Goal: Task Accomplishment & Management: Complete application form

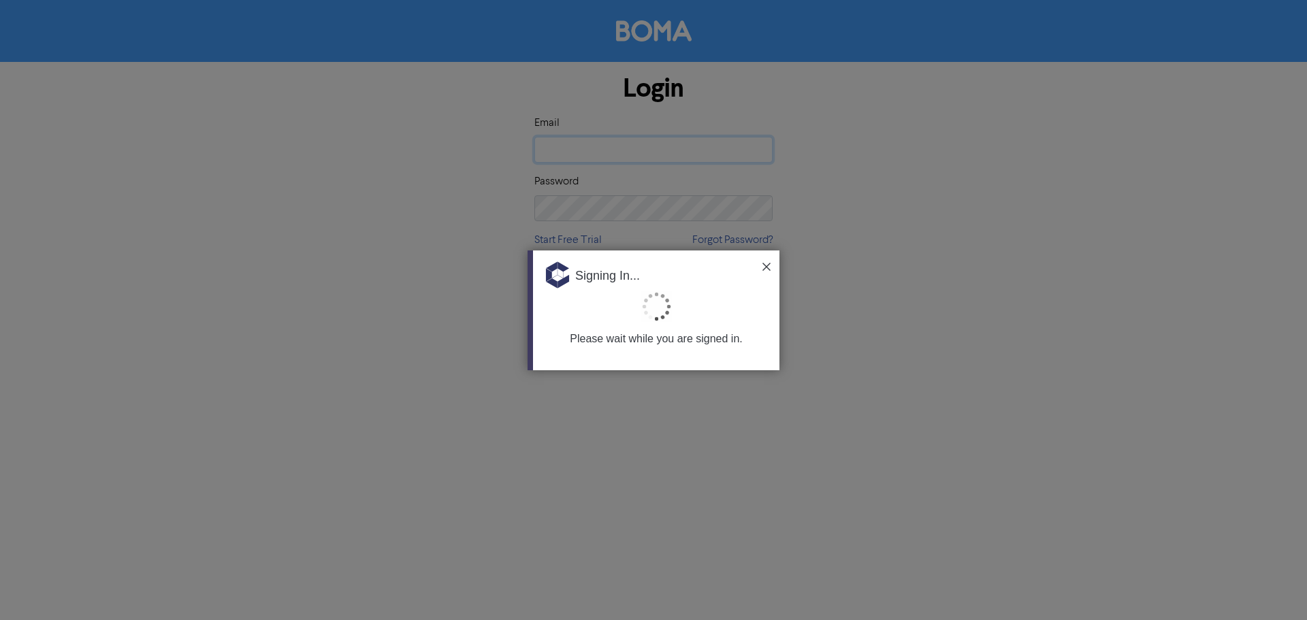
type input "[EMAIL_ADDRESS][DOMAIN_NAME]"
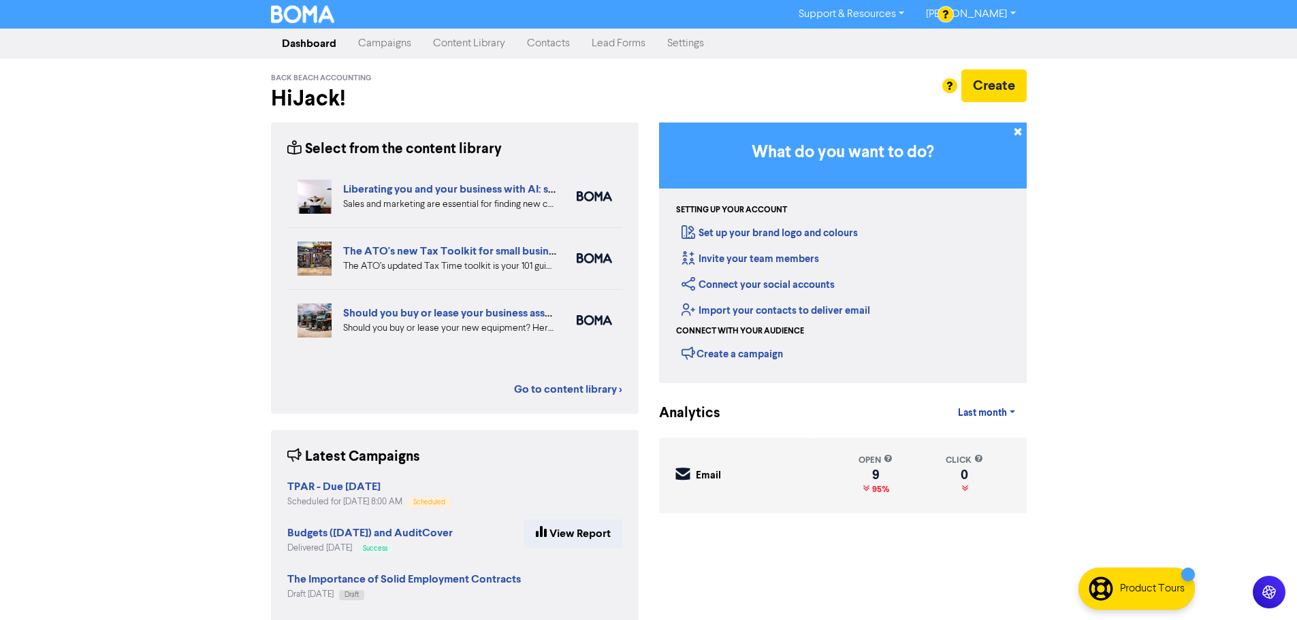
drag, startPoint x: 523, startPoint y: 49, endPoint x: 531, endPoint y: 48, distance: 7.5
click at [523, 49] on link "Contacts" at bounding box center [548, 43] width 65 height 27
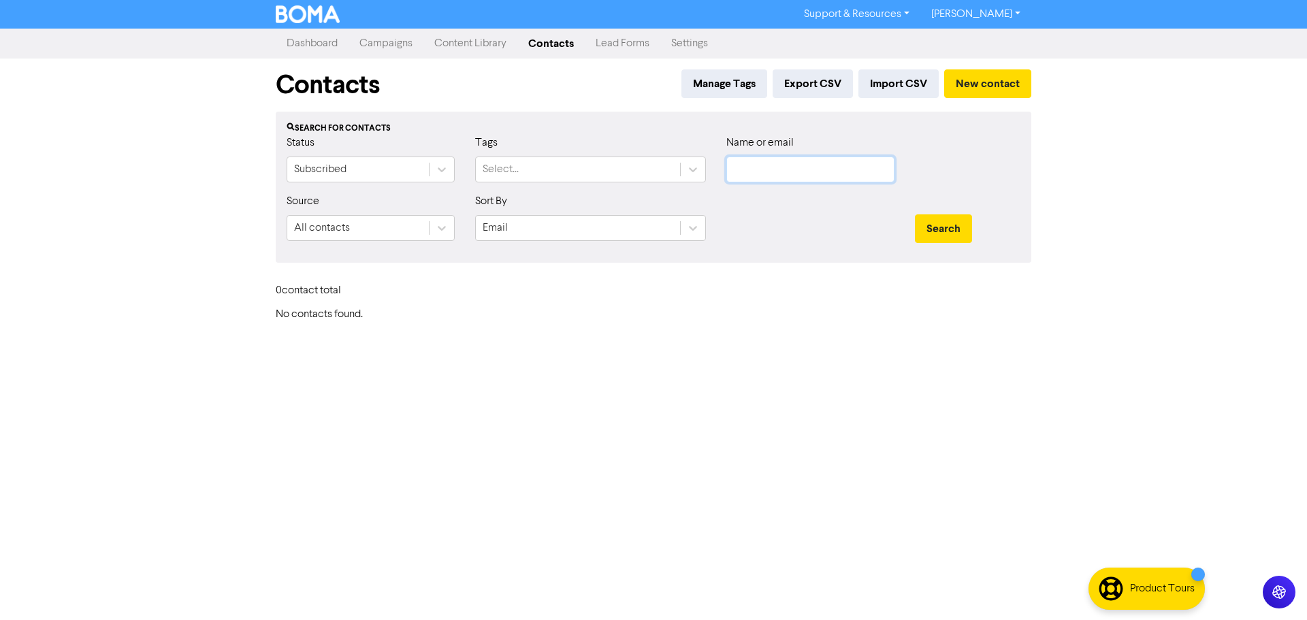
click at [770, 161] on input "text" at bounding box center [810, 170] width 168 height 26
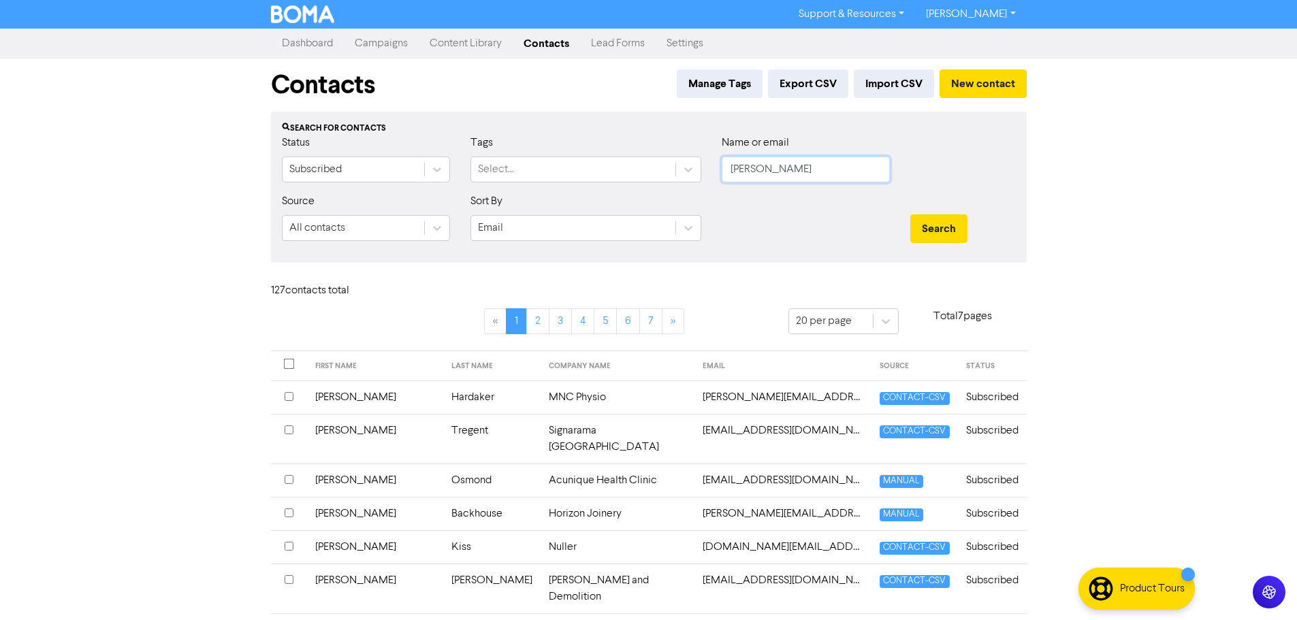
click at [910, 214] on button "Search" at bounding box center [938, 228] width 57 height 29
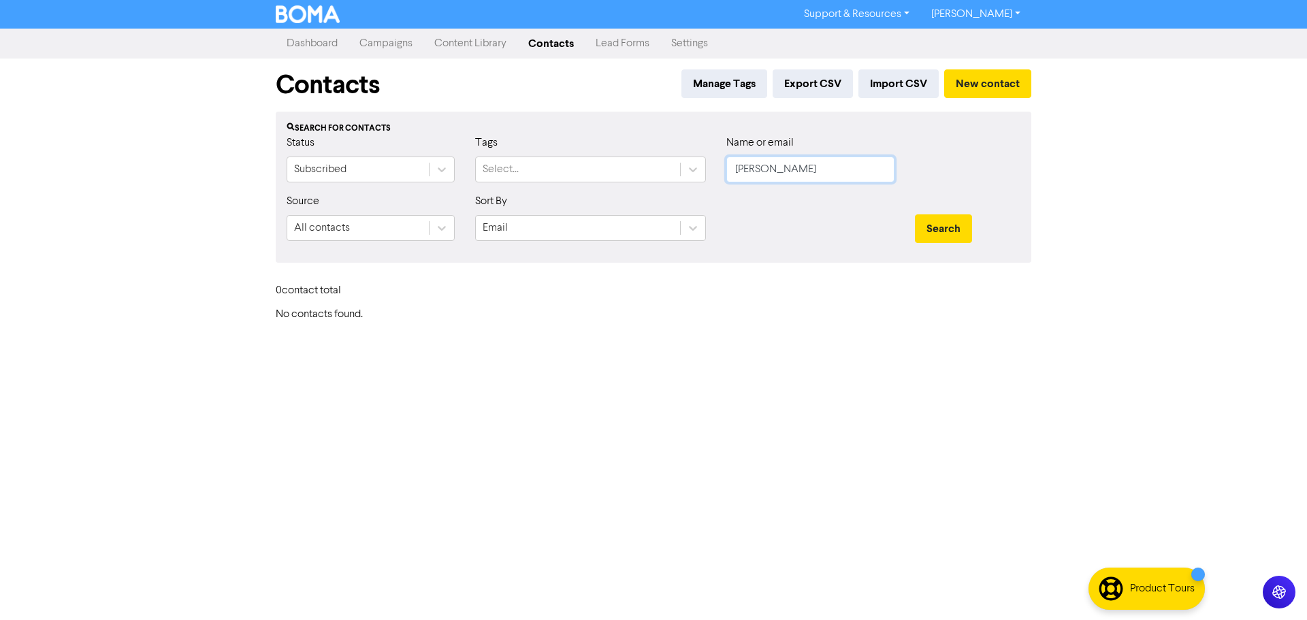
drag, startPoint x: 811, startPoint y: 173, endPoint x: 294, endPoint y: 210, distance: 518.0
click at [296, 208] on form "Status Subscribed Tags Select... Name or email [PERSON_NAME] Source All contact…" at bounding box center [654, 193] width 734 height 117
type input "[PERSON_NAME]"
click at [915, 214] on button "Search" at bounding box center [943, 228] width 57 height 29
click at [975, 84] on button "New contact" at bounding box center [987, 83] width 87 height 29
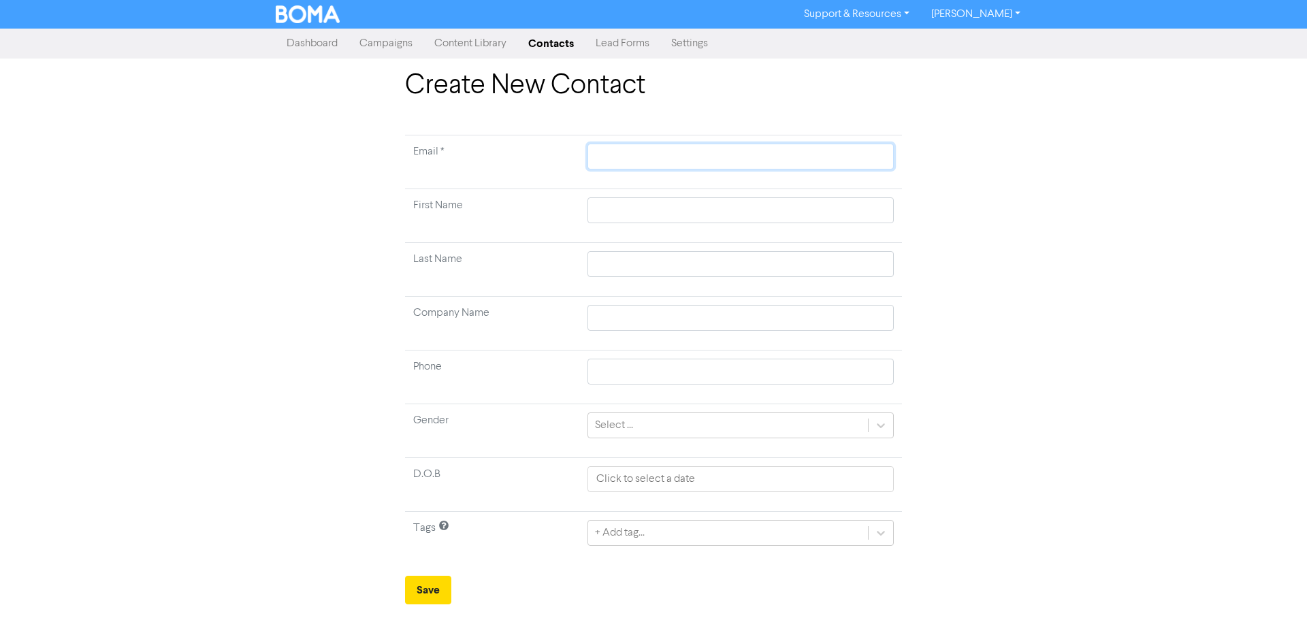
click at [621, 153] on input "text" at bounding box center [740, 157] width 306 height 26
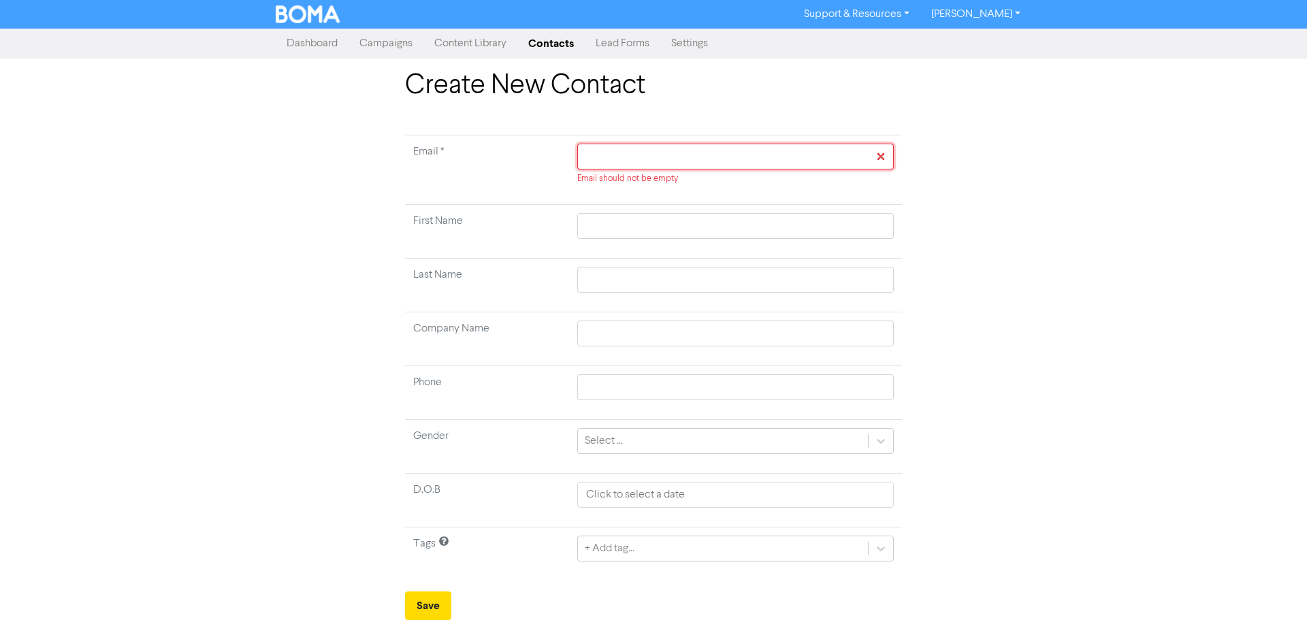
paste input "[EMAIL_ADDRESS][DOMAIN_NAME]"
type input "[EMAIL_ADDRESS][DOMAIN_NAME]"
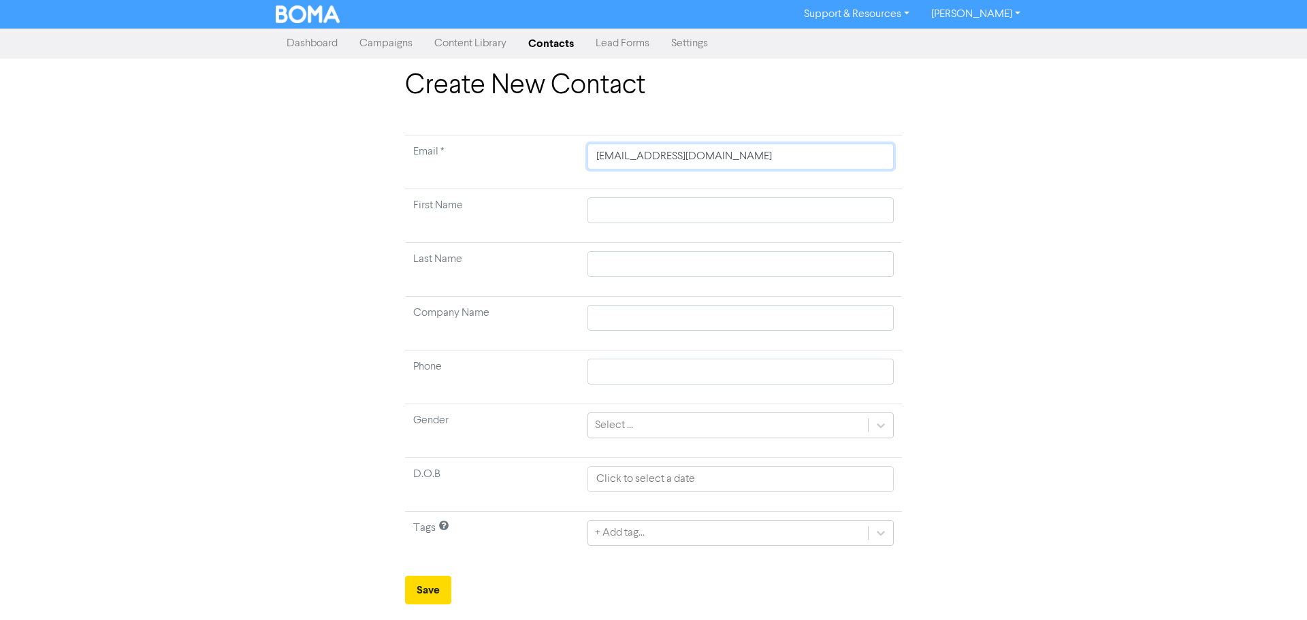
type input "[EMAIL_ADDRESS][DOMAIN_NAME]"
click at [633, 209] on input "text" at bounding box center [740, 210] width 306 height 26
type input "G"
type input "Gu"
type input "Gur"
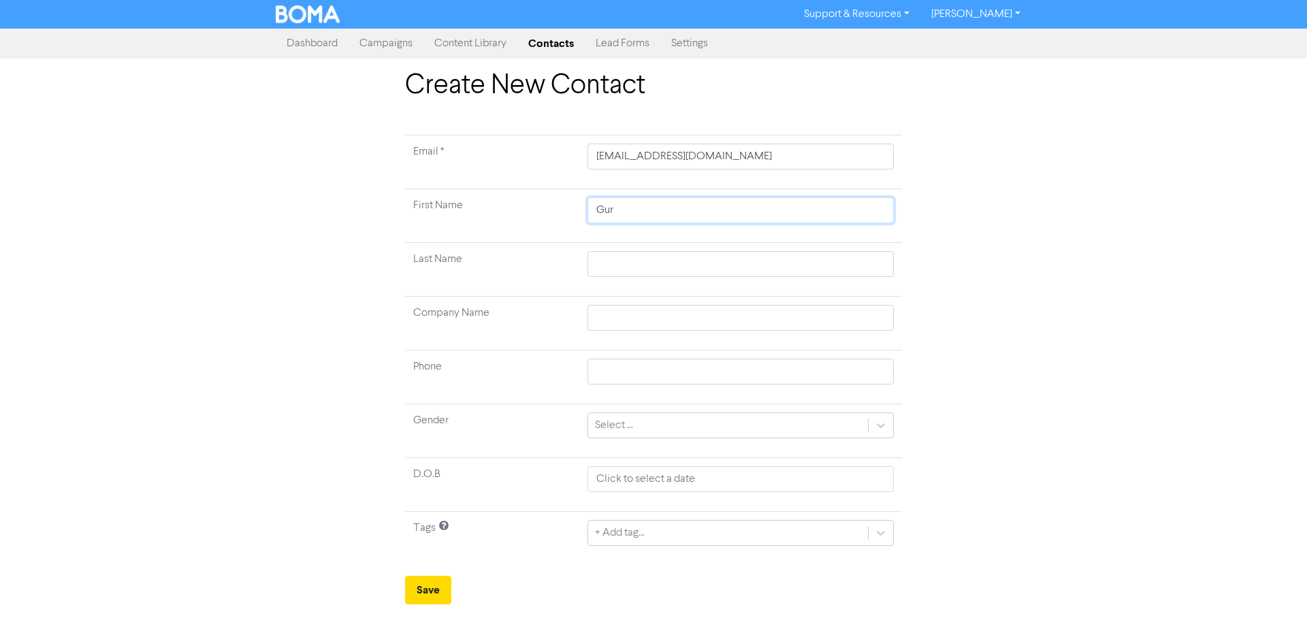
type input "Gurm"
type input "Gurmi"
type input "Gurmin"
type input "Gurmind"
type input "Gurminde"
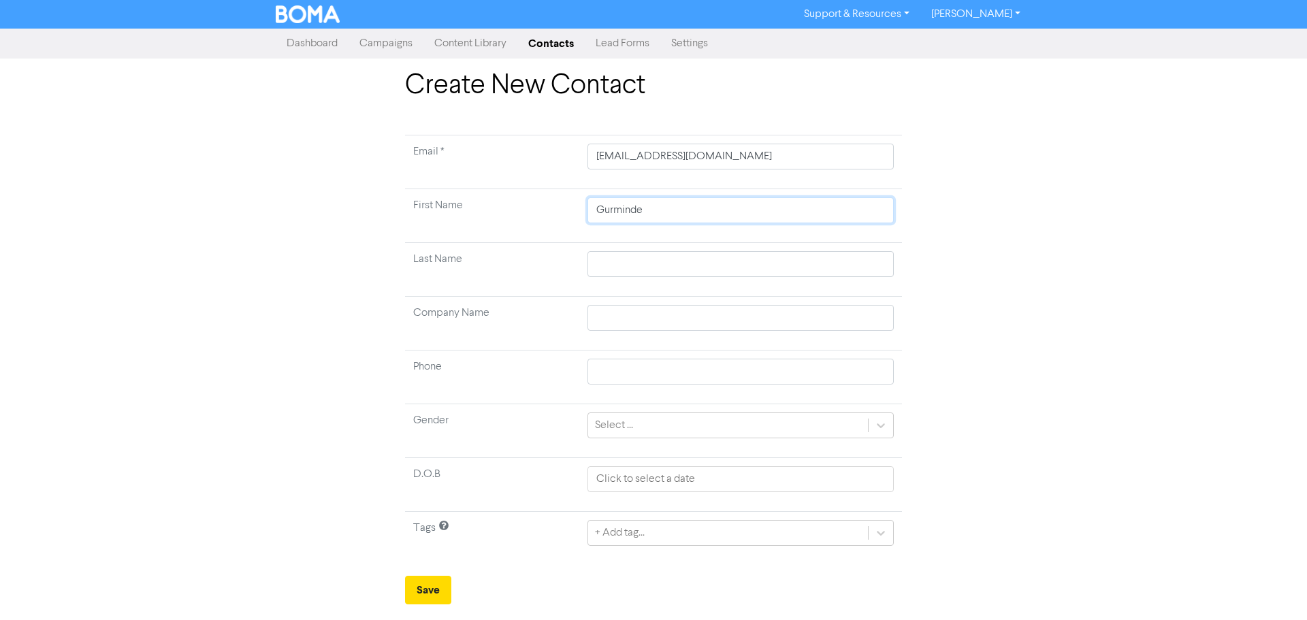
type input "[PERSON_NAME]"
type input "S"
type input "SA"
type input "S"
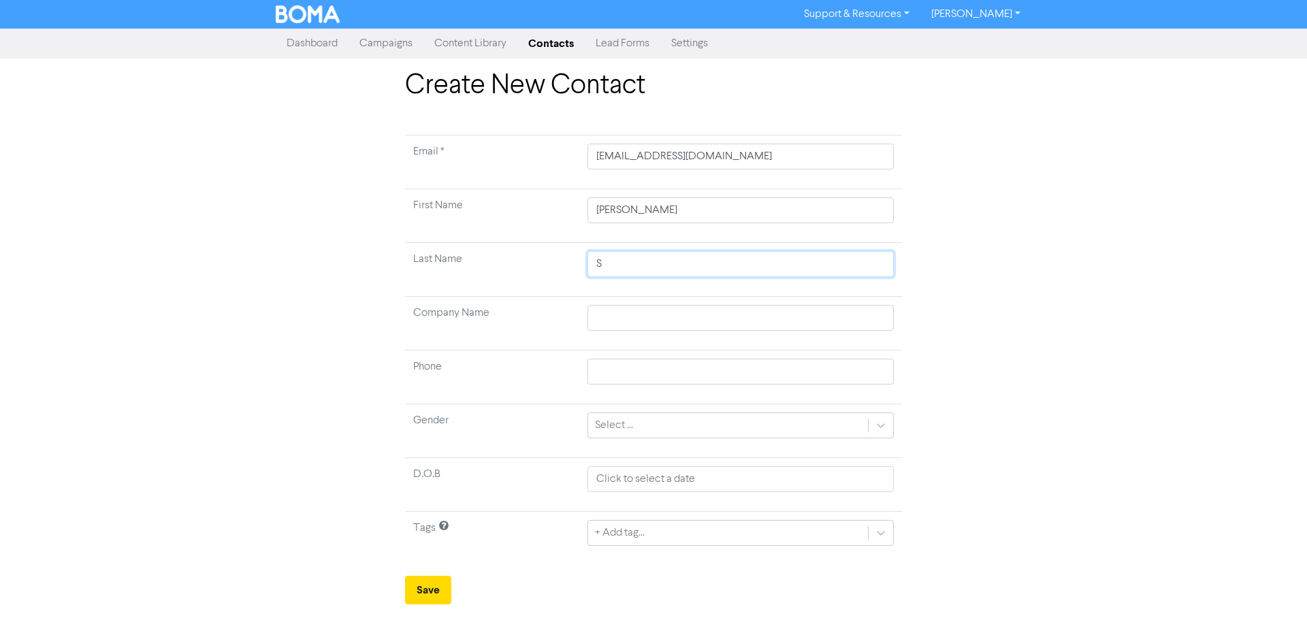
type input "Sa"
type input "Sar"
type input "Saro"
click at [624, 312] on input "text" at bounding box center [740, 318] width 306 height 26
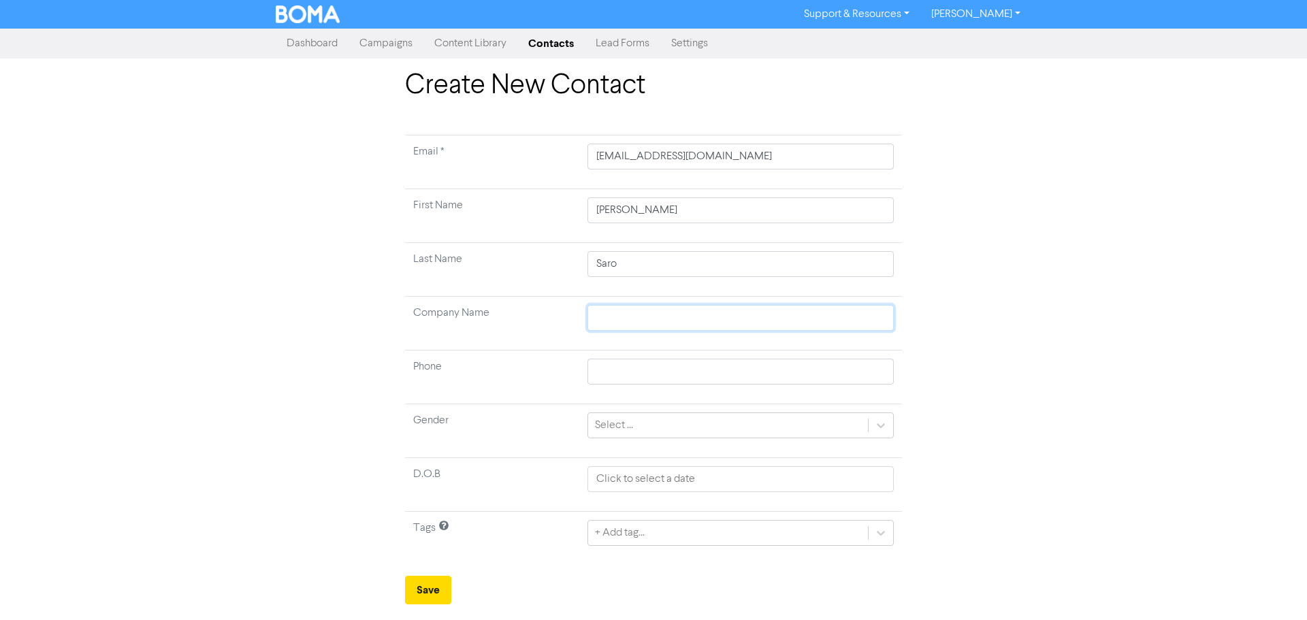
type input "S"
type input "SA"
type input "SAR"
type input "SARO"
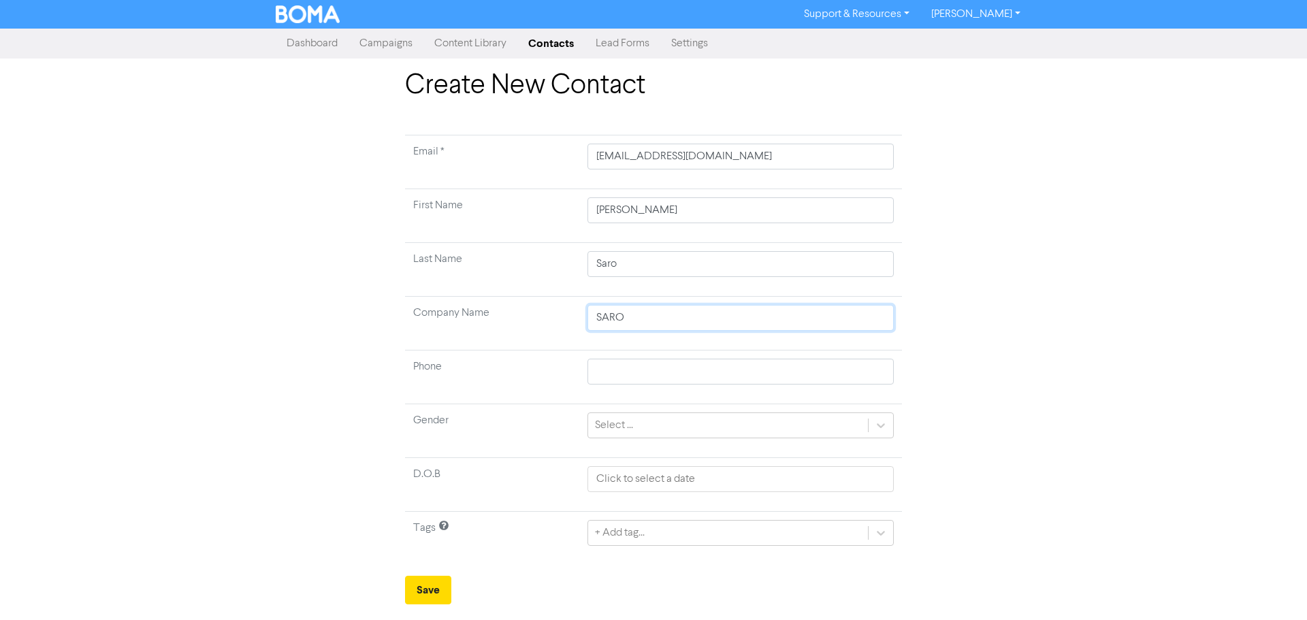
type input "SARO P"
type input "SARO Pr"
type input "SARO Pro"
type input "SARO Prop"
type input "SARO Prope"
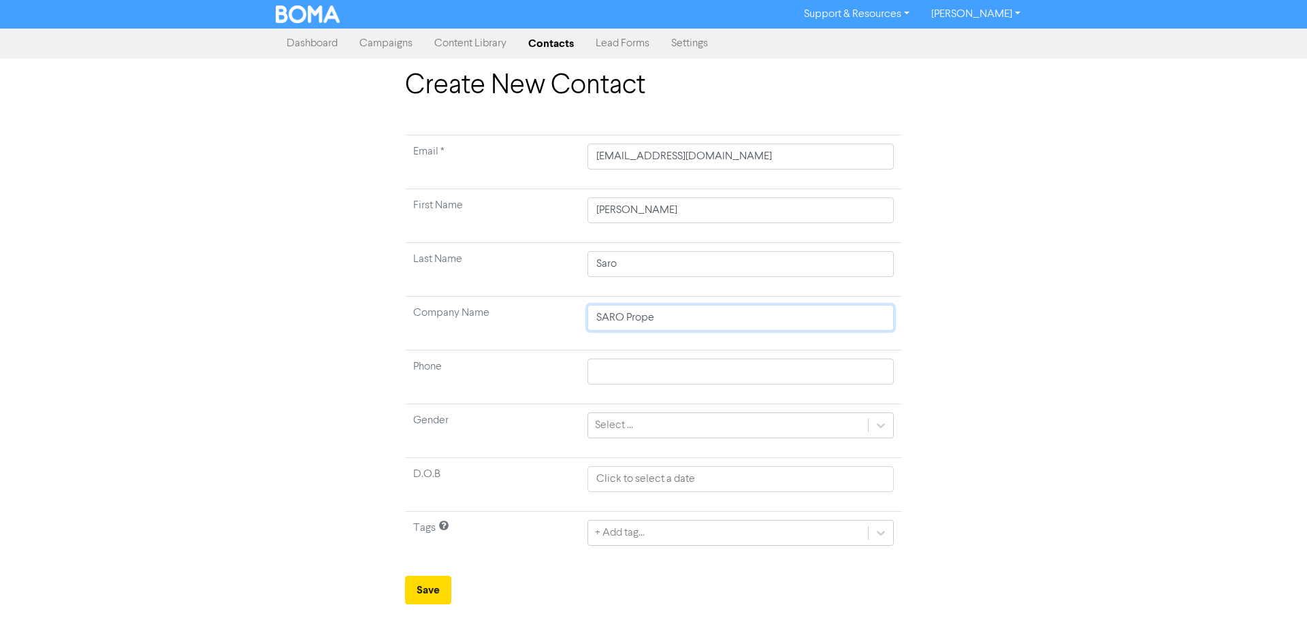
type input "SARO Proper"
type input "[PERSON_NAME]"
type input "SARO Property"
type input "SARO Property G"
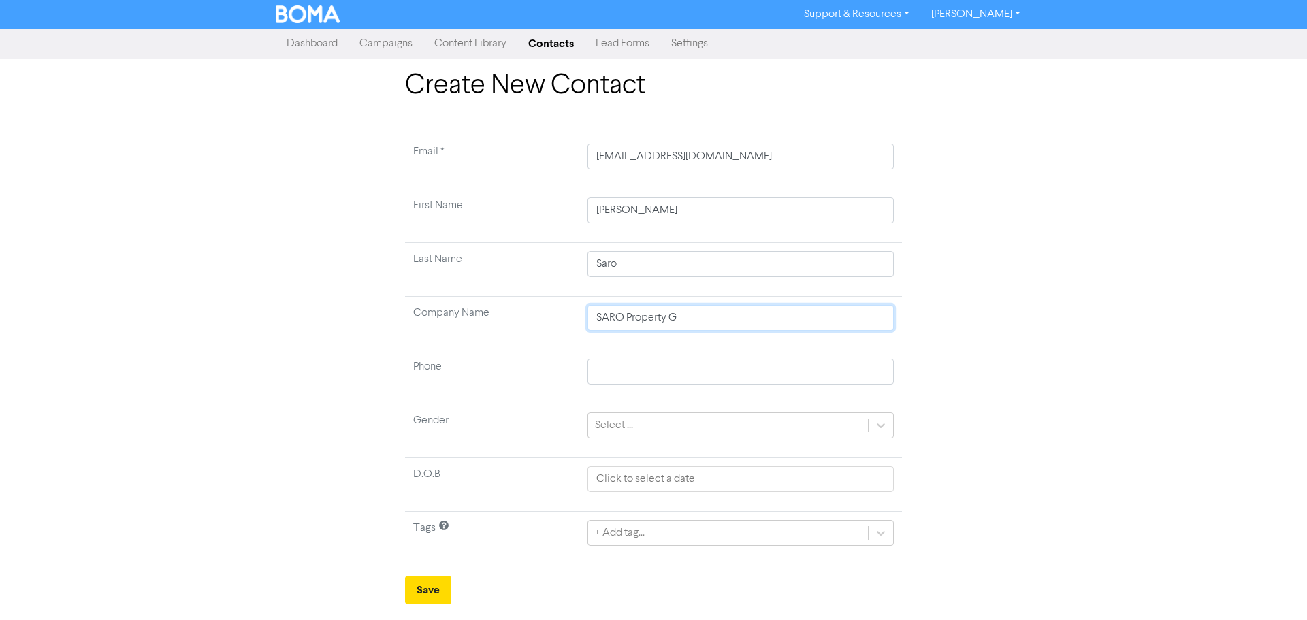
type input "SARO Property Gr"
type input "SARO Property Gro"
type input "SARO Property Grou"
type input "SARO Property Group"
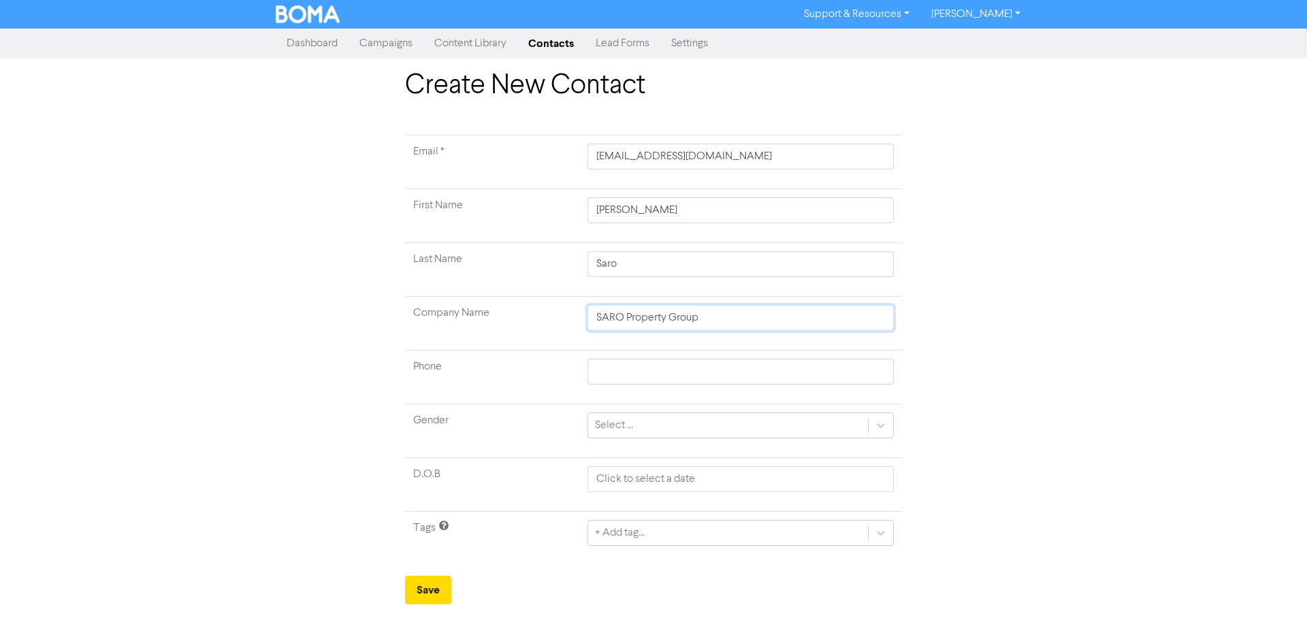
type input "SARO Property Group P"
type input "SARO Property Group Pt"
type input "SARO Property Group Pty"
type input "SARO Property Group Pty L"
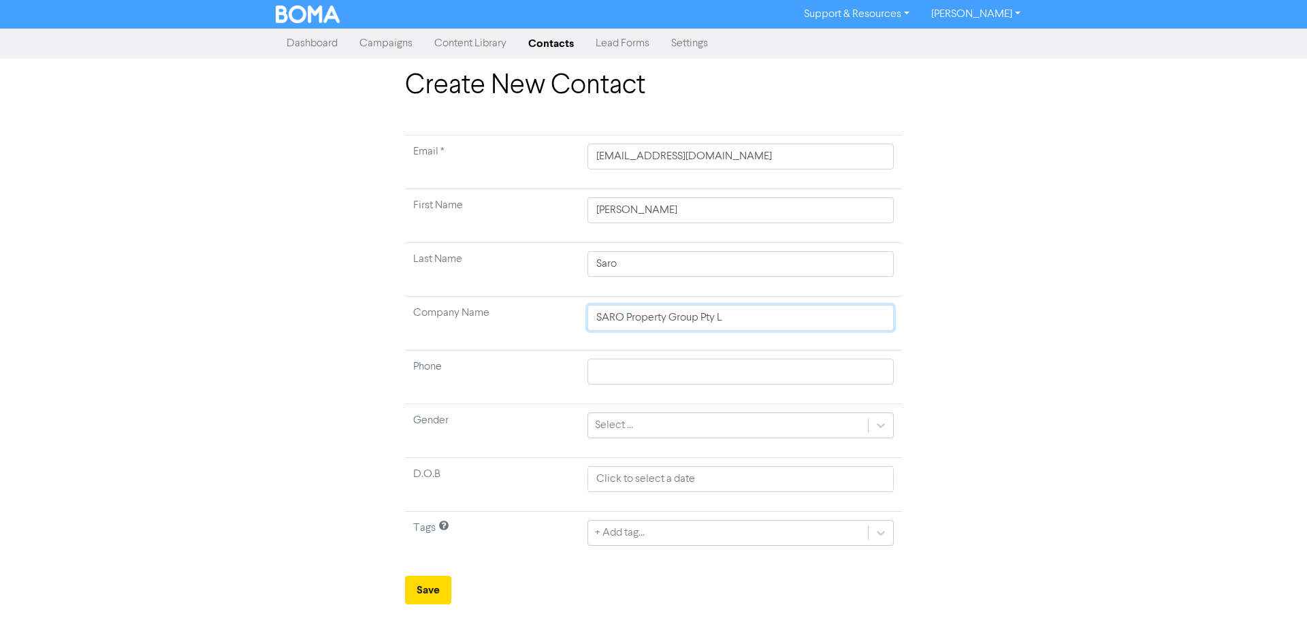
type input "SARO Property Group Pty Lt"
type input "SARO Property Group Pty Ltd"
click at [891, 425] on div at bounding box center [881, 425] width 25 height 25
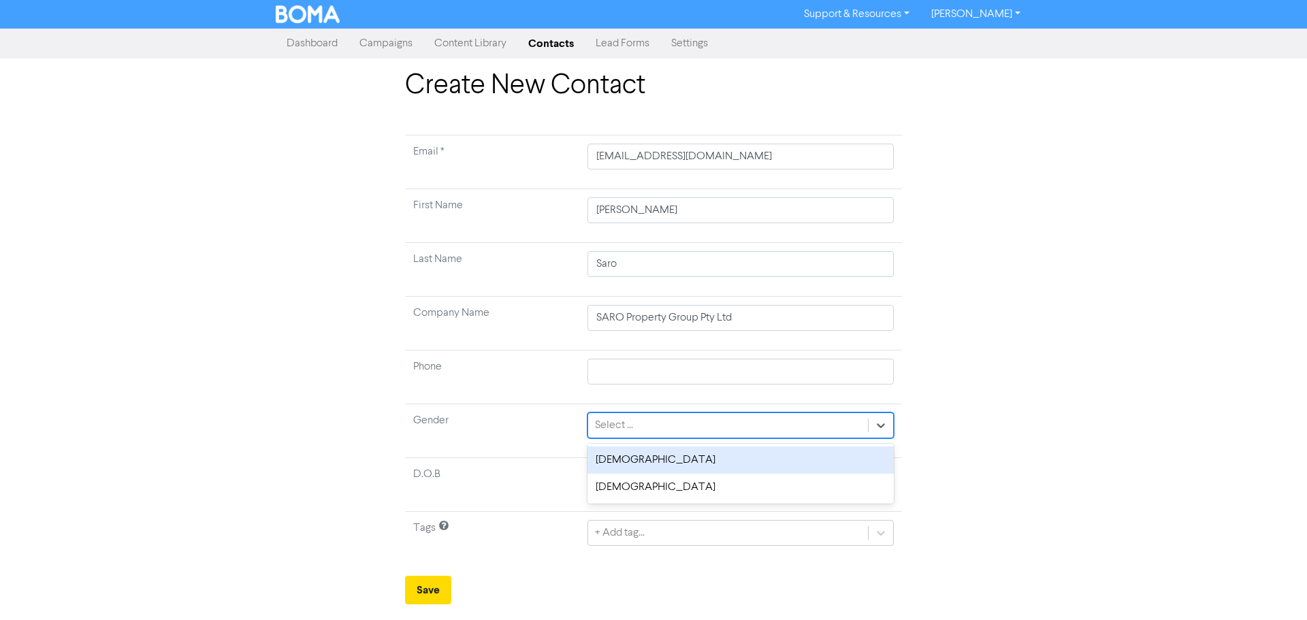
click at [628, 455] on div "[DEMOGRAPHIC_DATA]" at bounding box center [740, 460] width 306 height 27
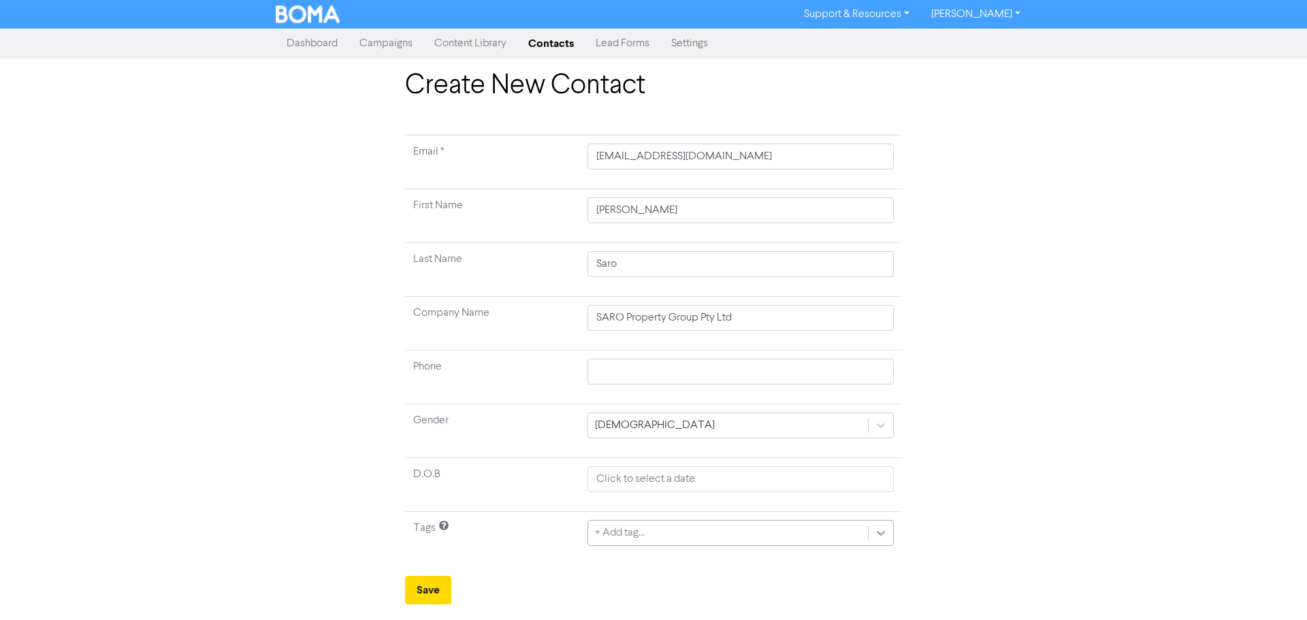
click at [882, 534] on div "+ Add tag..." at bounding box center [740, 533] width 306 height 26
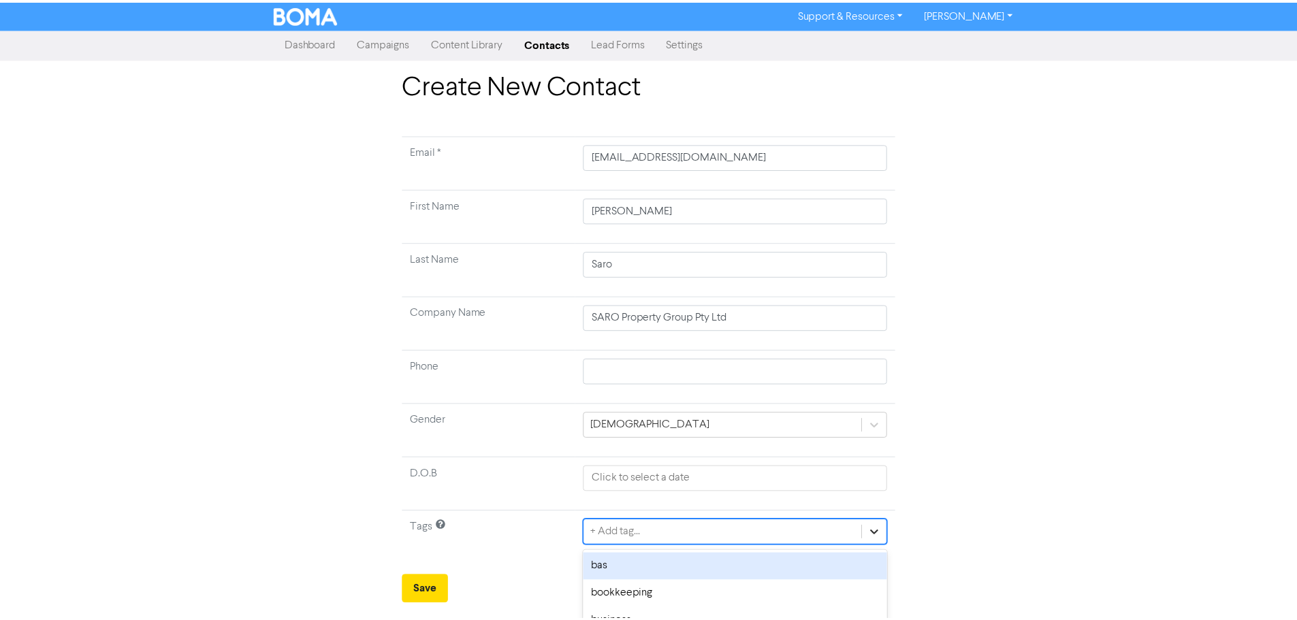
scroll to position [135, 0]
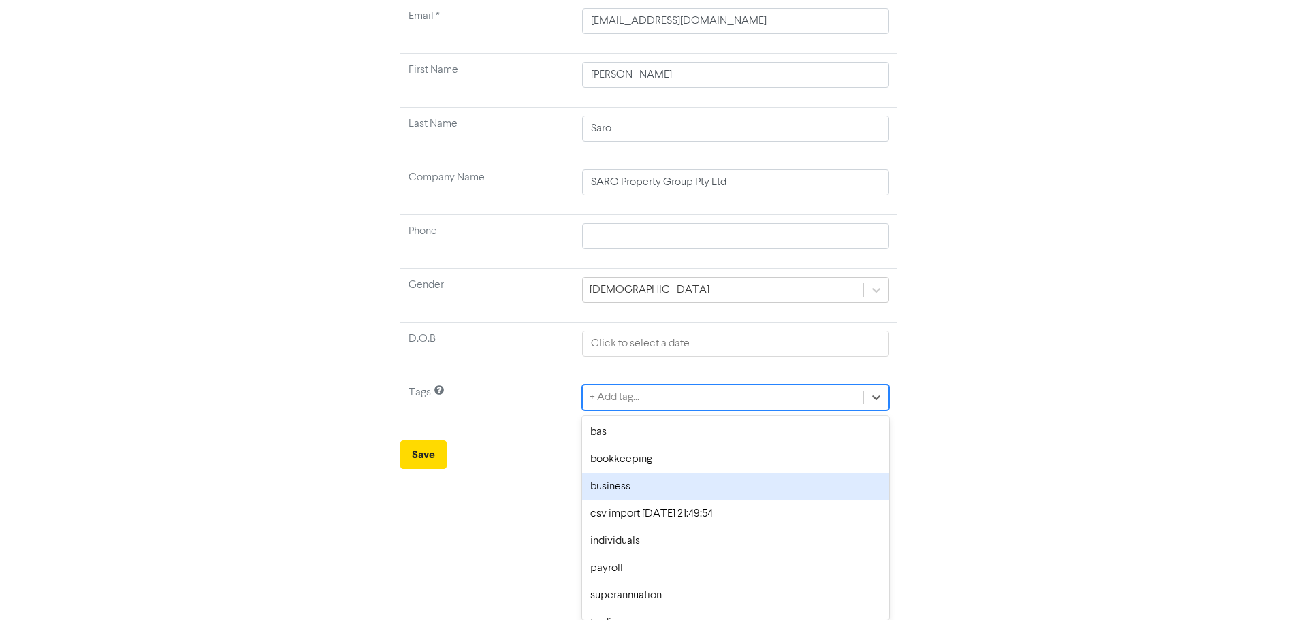
click at [609, 493] on div "business" at bounding box center [735, 486] width 306 height 27
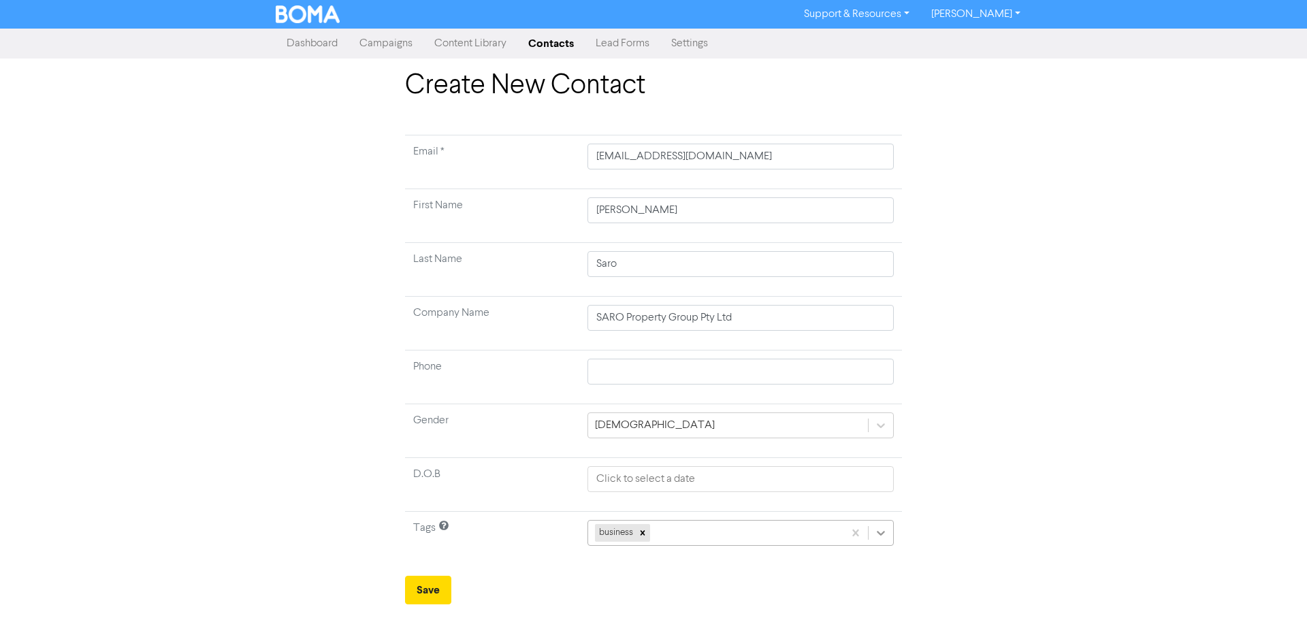
click at [880, 532] on div "business" at bounding box center [740, 533] width 306 height 26
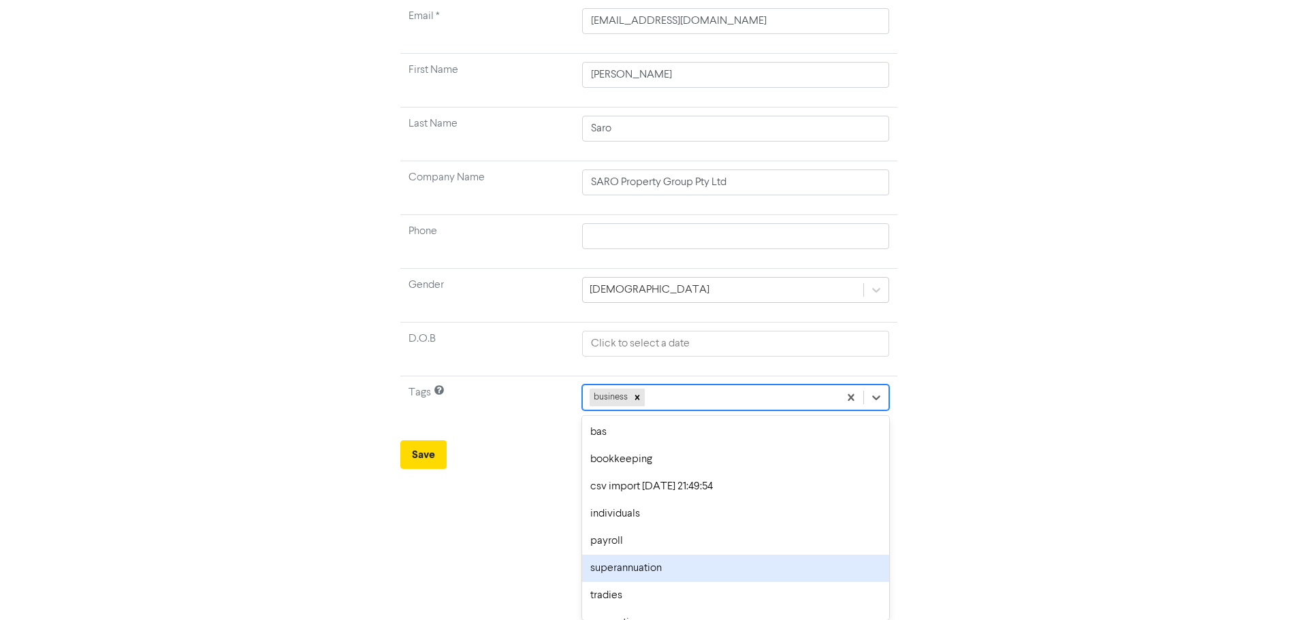
scroll to position [19, 0]
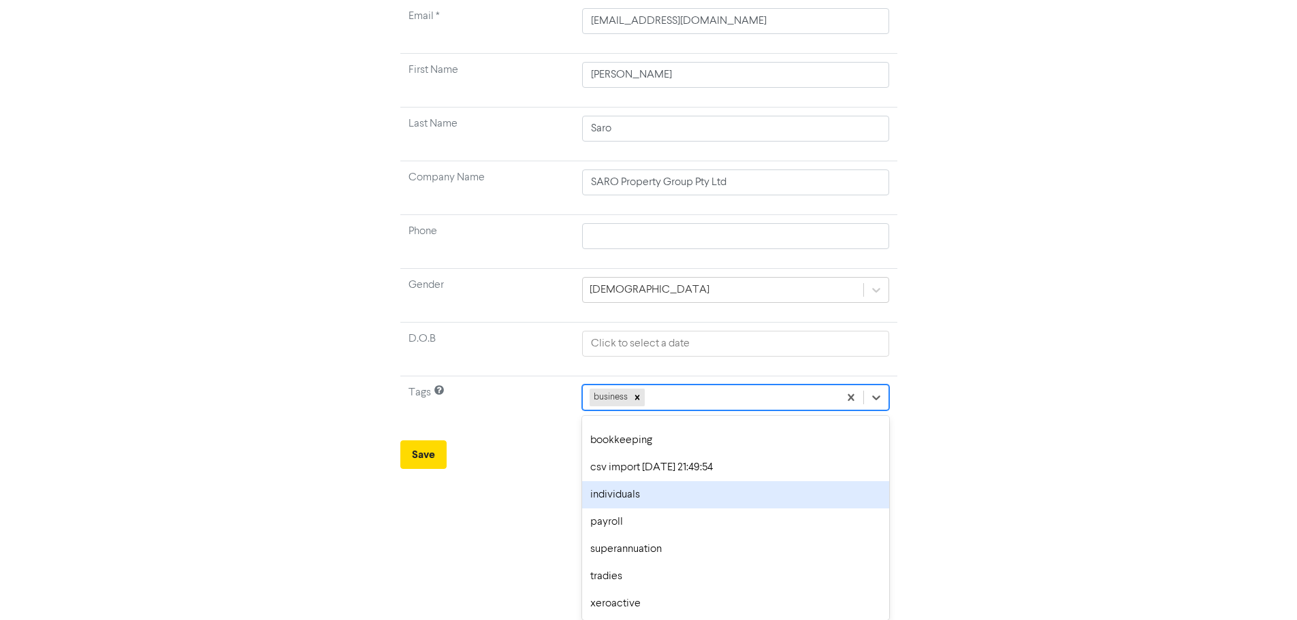
click at [638, 500] on div "individuals" at bounding box center [735, 494] width 306 height 27
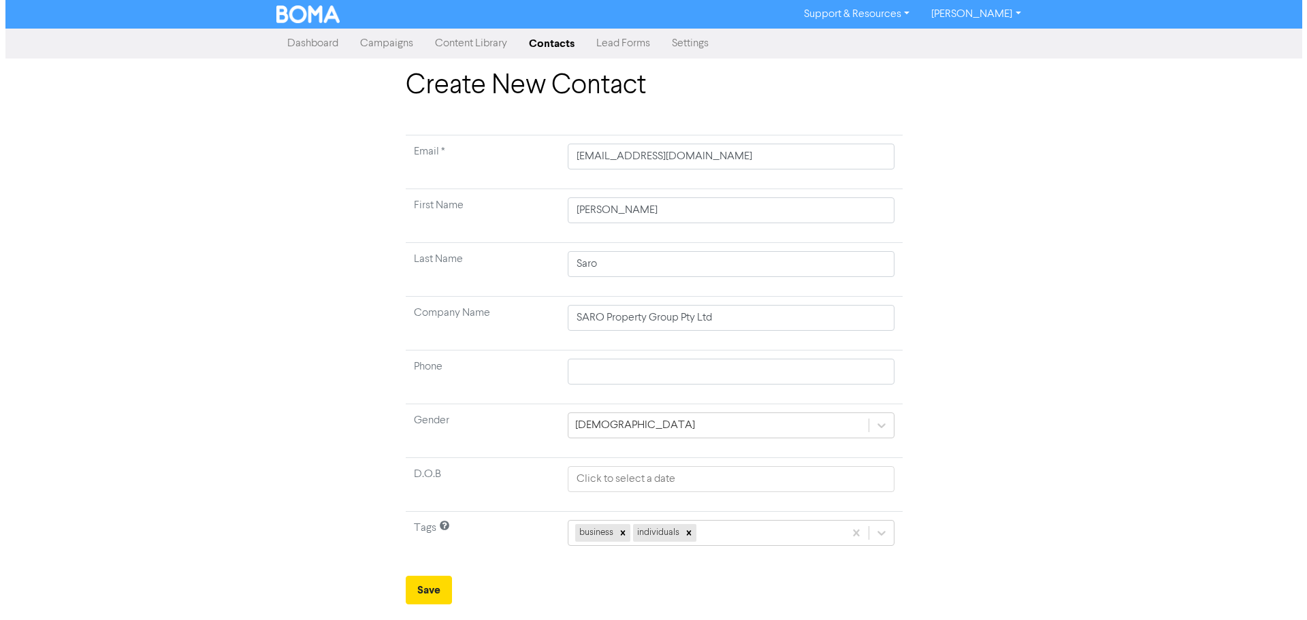
scroll to position [0, 0]
click at [878, 531] on div "business individuals" at bounding box center [730, 533] width 327 height 26
click at [888, 532] on div "7 results available. Select is focused ,type to refine list, press Down to open…" at bounding box center [730, 533] width 327 height 26
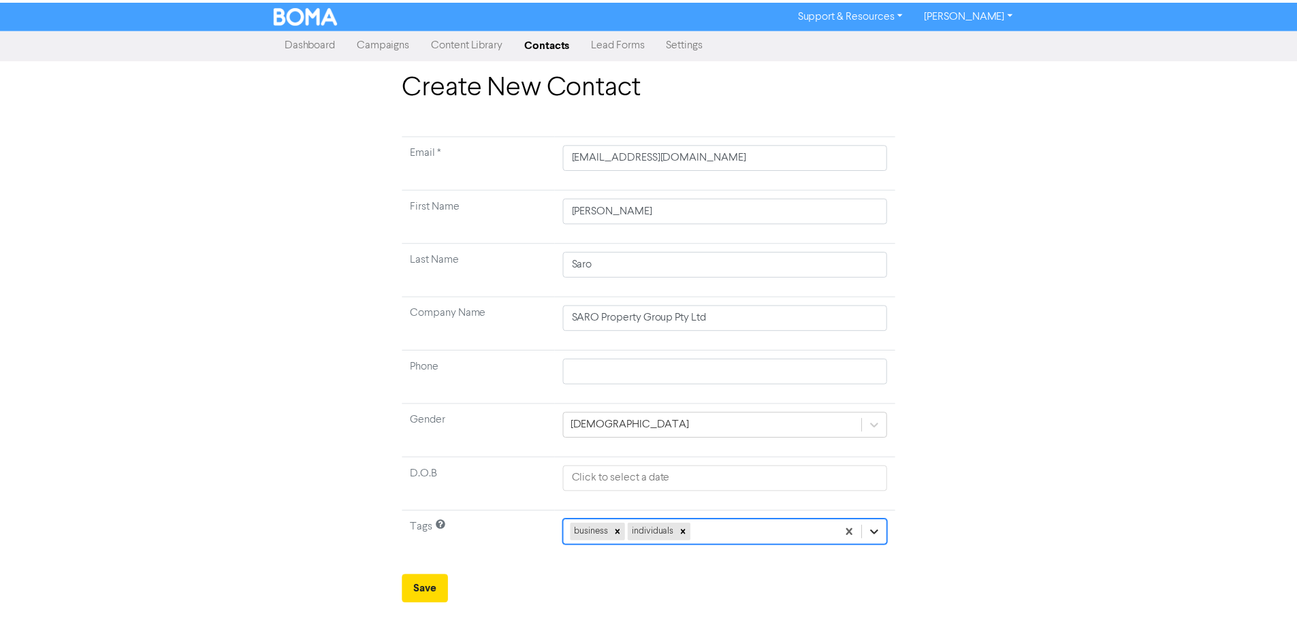
scroll to position [127, 0]
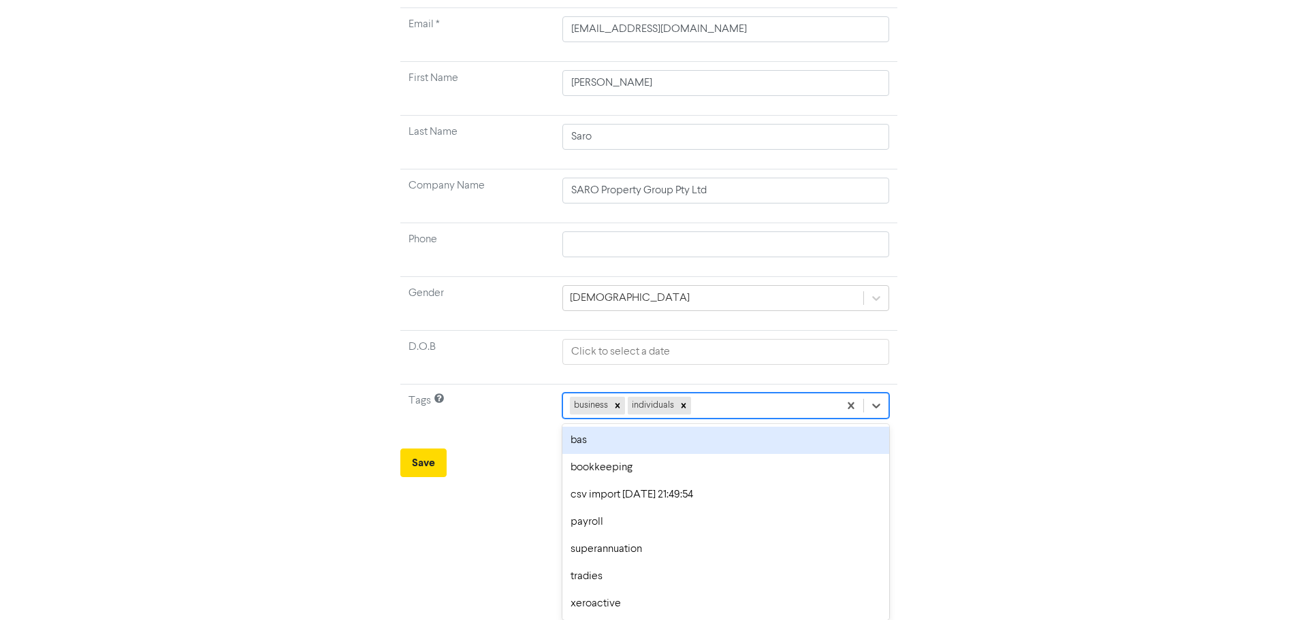
click at [579, 444] on div "bas" at bounding box center [725, 440] width 327 height 27
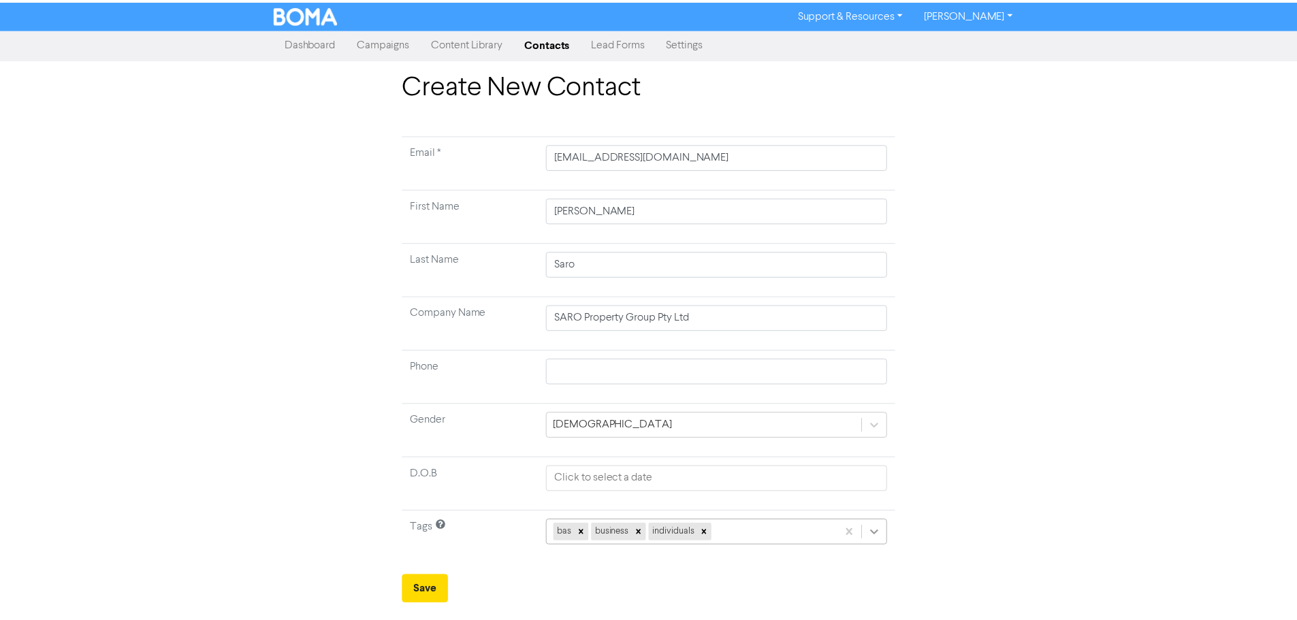
scroll to position [100, 0]
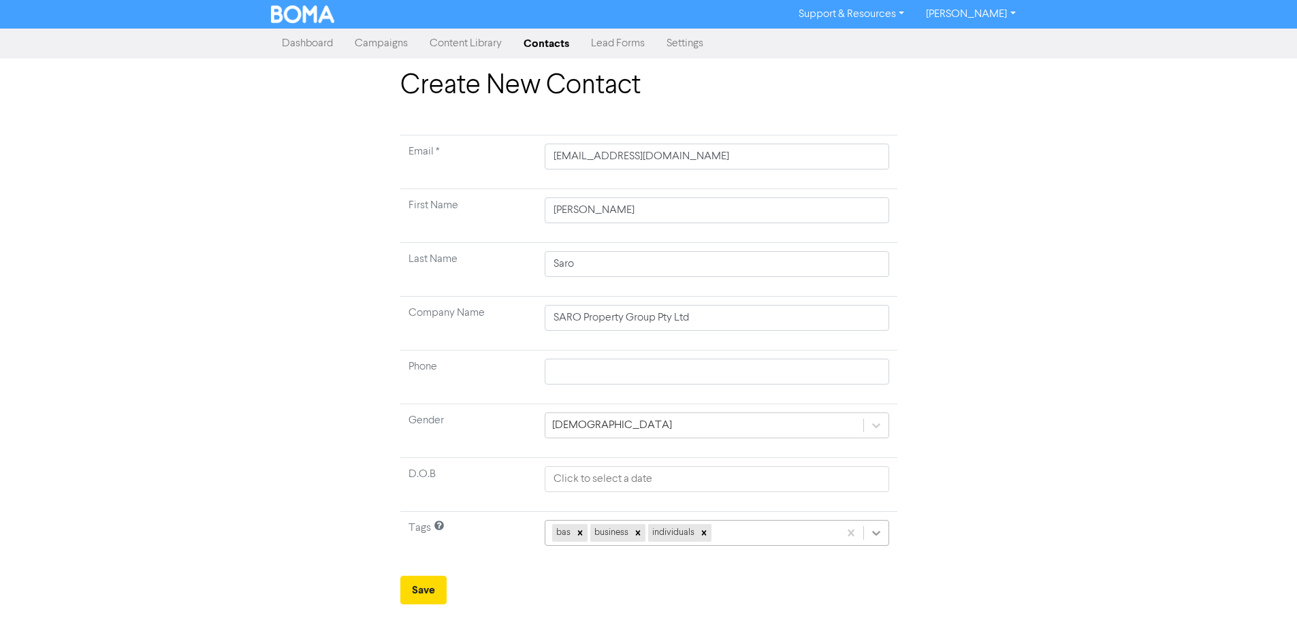
click at [886, 530] on div "bas business individuals" at bounding box center [717, 533] width 344 height 26
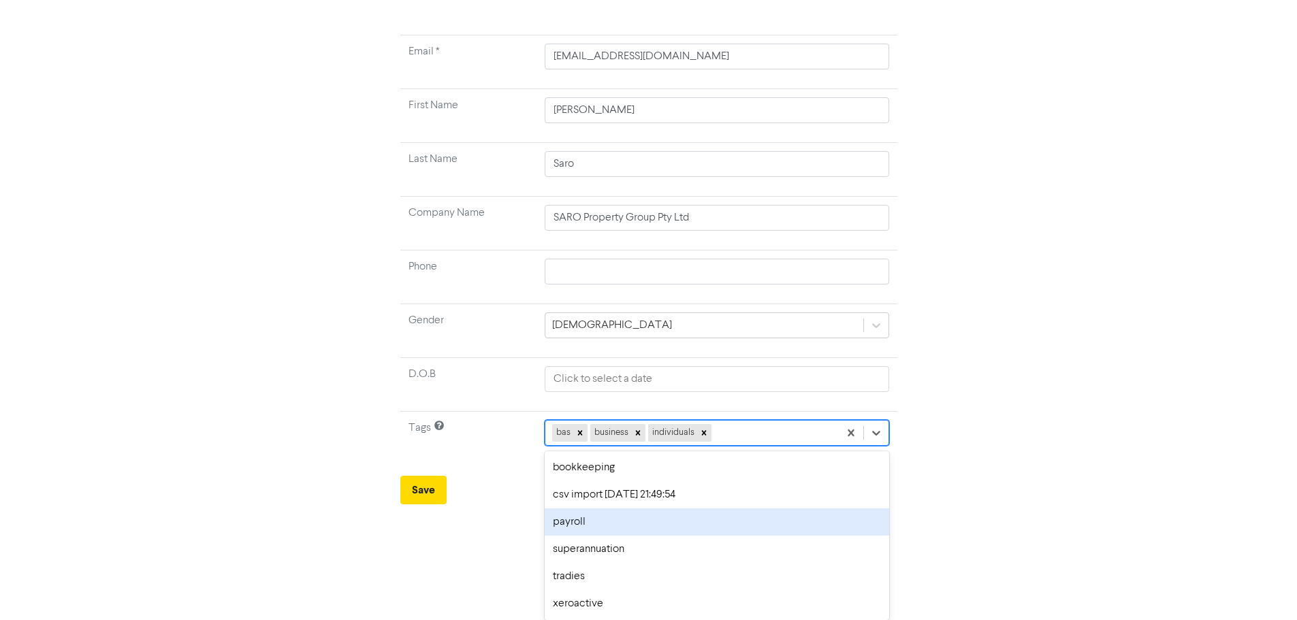
click at [579, 524] on div "payroll" at bounding box center [717, 521] width 344 height 27
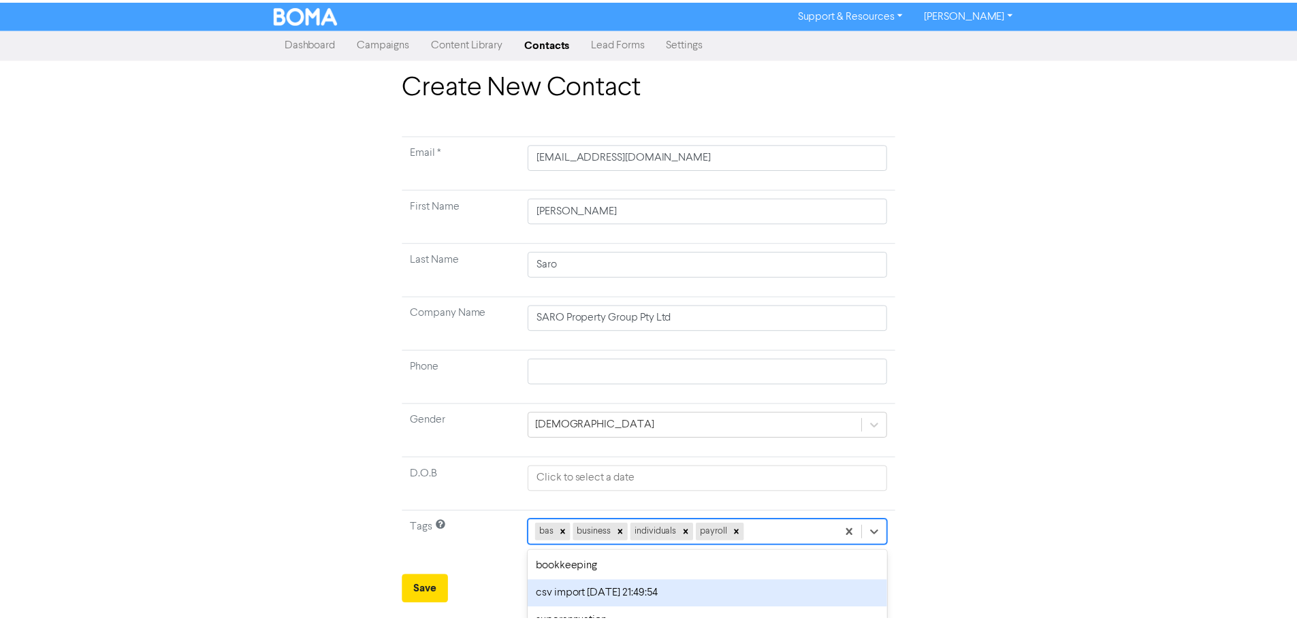
scroll to position [73, 0]
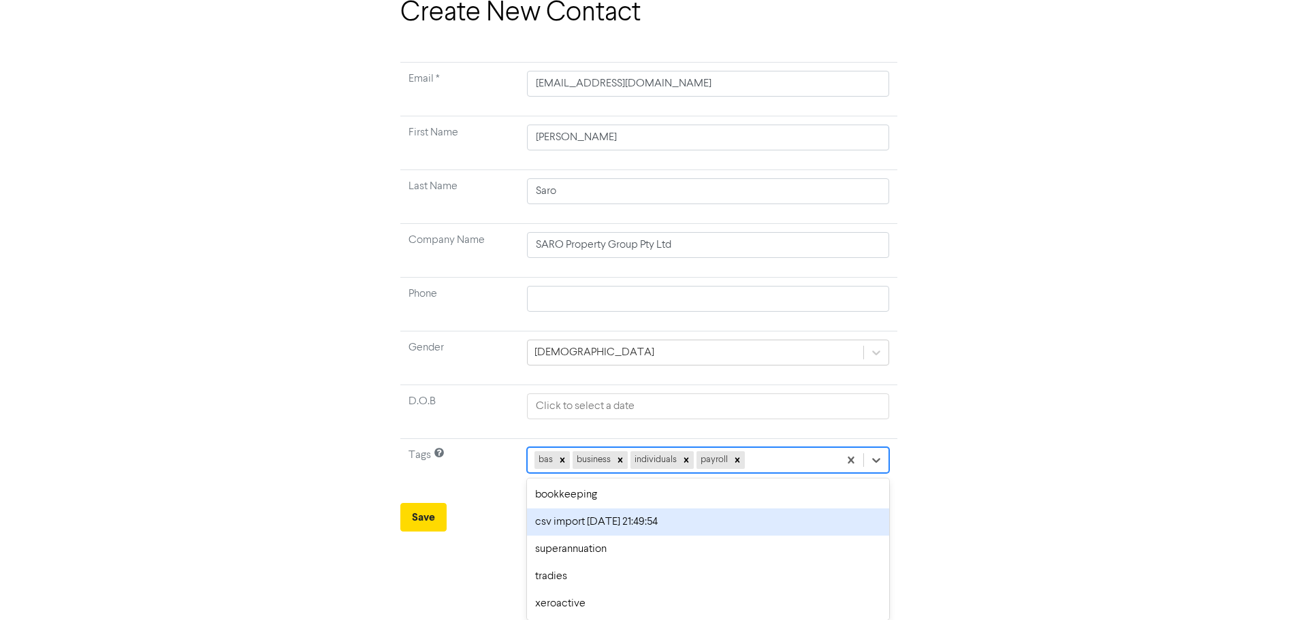
click at [878, 473] on div "option csv import [DATE] 21:49:54 focused, 4 of 9. 5 results available. Use Up …" at bounding box center [708, 460] width 362 height 26
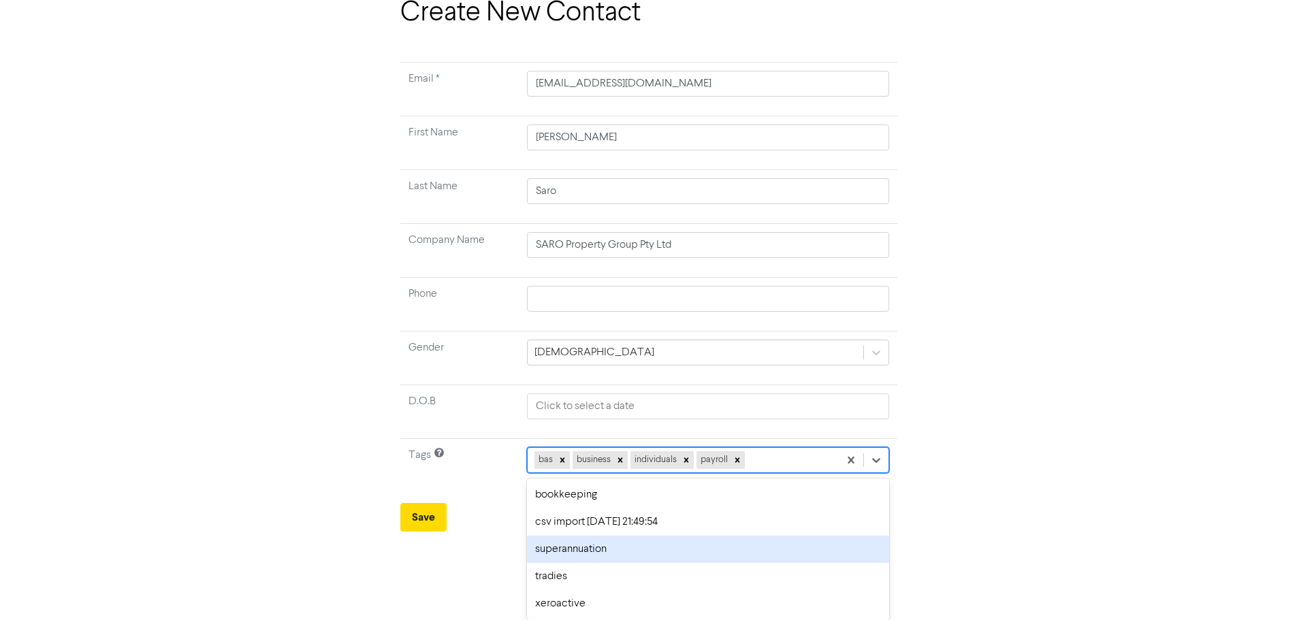
click at [575, 555] on div "superannuation" at bounding box center [708, 549] width 362 height 27
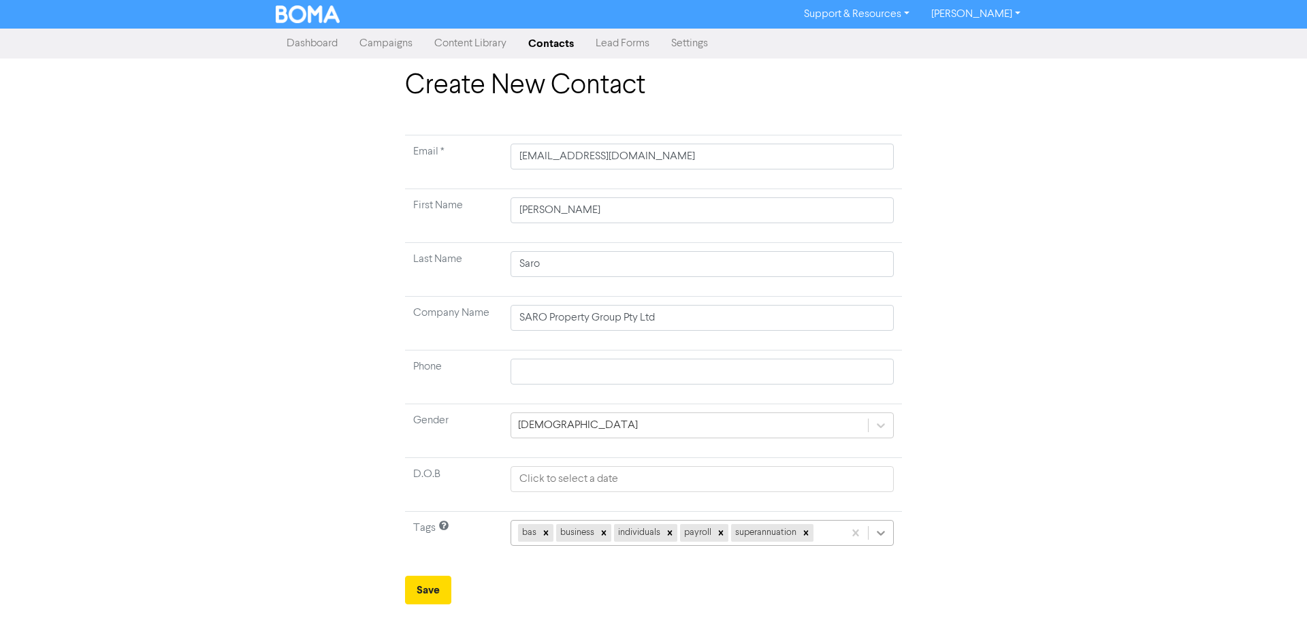
click at [877, 527] on div "bas business individuals payroll superannuation" at bounding box center [702, 533] width 383 height 26
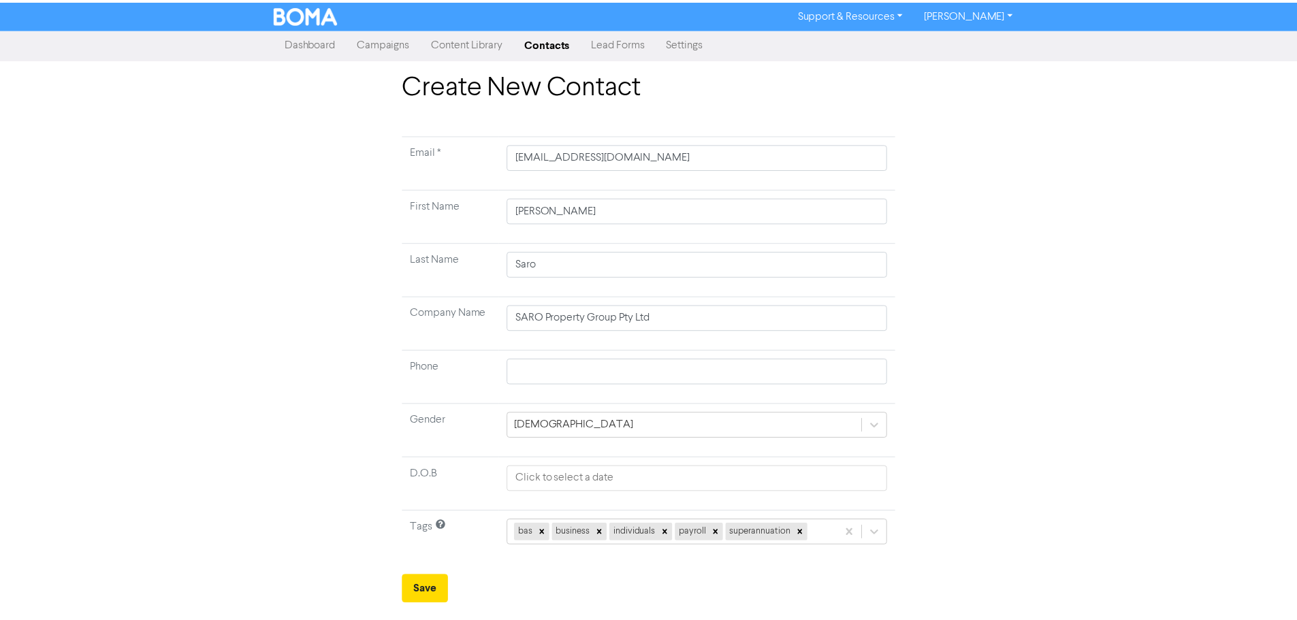
scroll to position [46, 0]
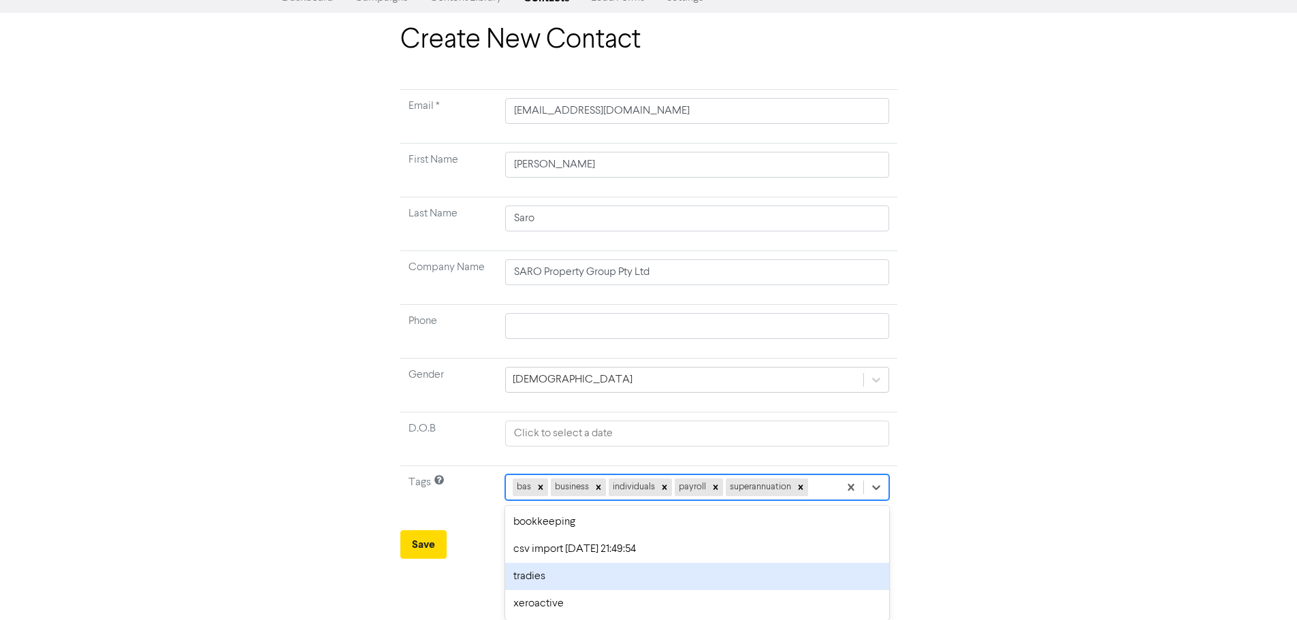
click at [192, 358] on div "Create New Contact Email * [EMAIL_ADDRESS][DOMAIN_NAME] First Name [PERSON_NAME…" at bounding box center [648, 291] width 1297 height 535
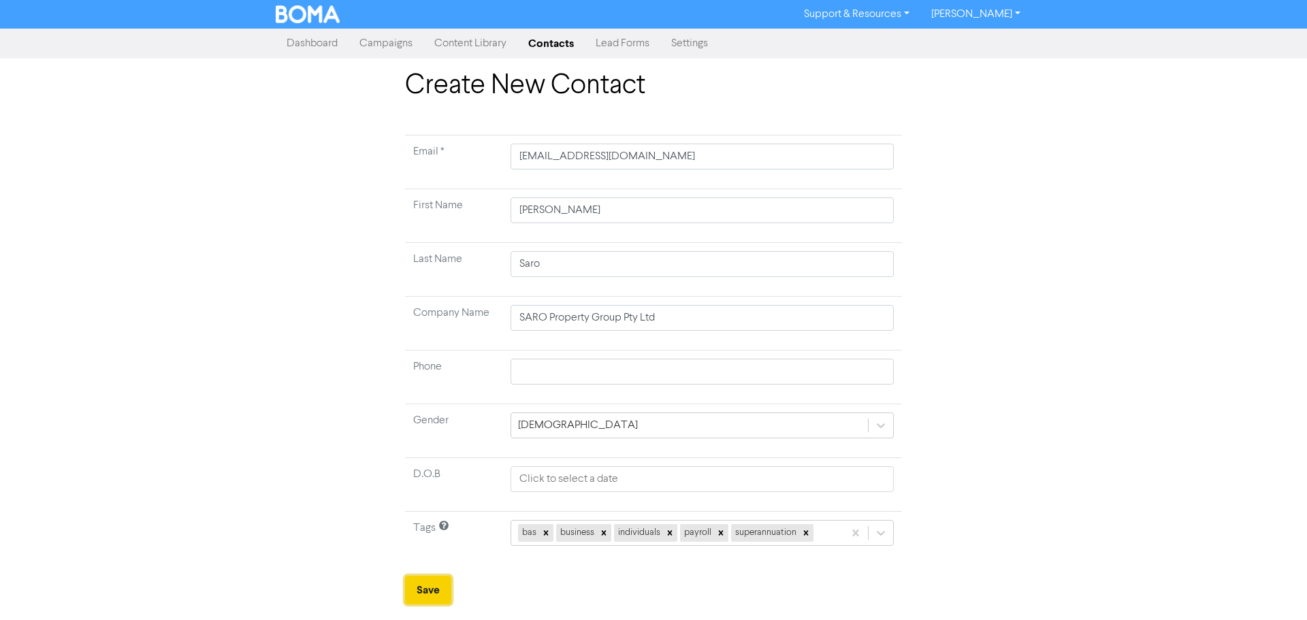
click at [418, 585] on button "Save" at bounding box center [428, 590] width 46 height 29
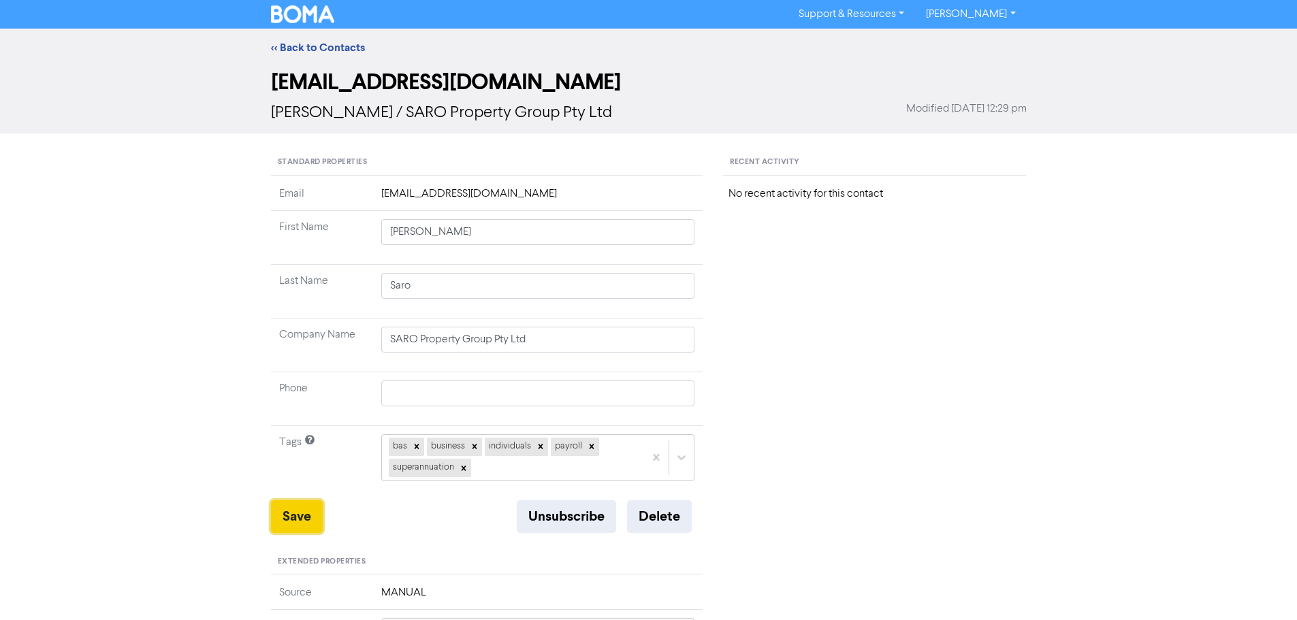
click at [287, 514] on button "Save" at bounding box center [297, 516] width 52 height 33
click at [286, 46] on link "<< Back to Contacts" at bounding box center [318, 48] width 94 height 14
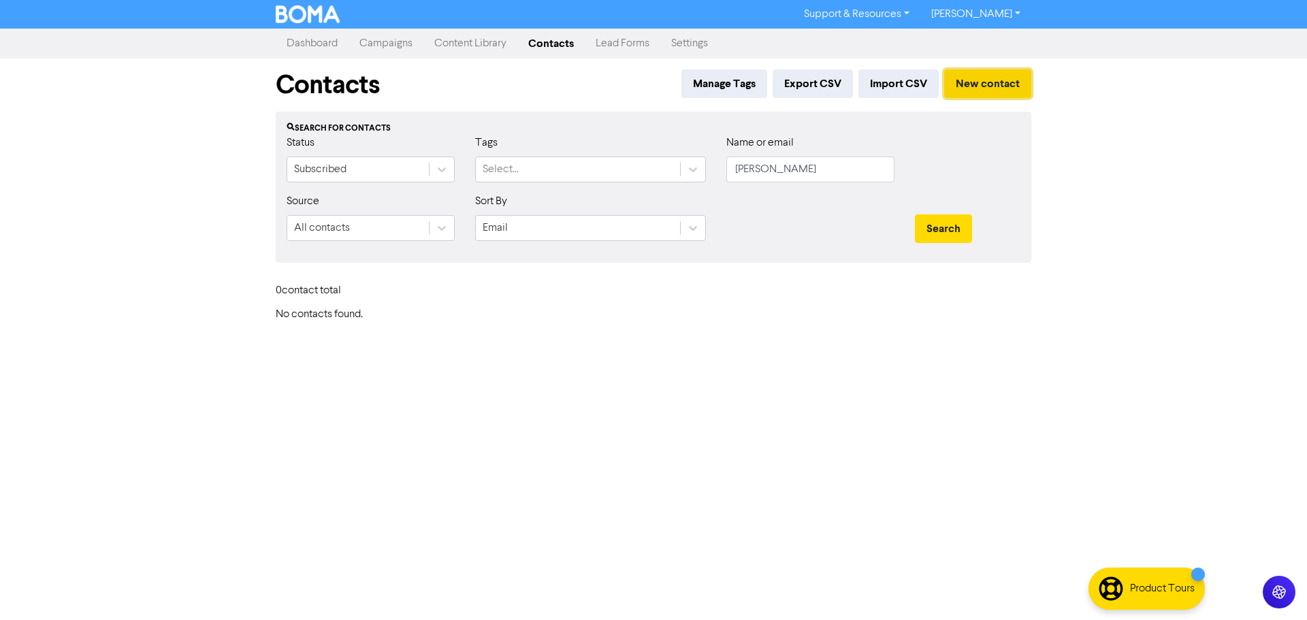
click at [985, 78] on button "New contact" at bounding box center [987, 83] width 87 height 29
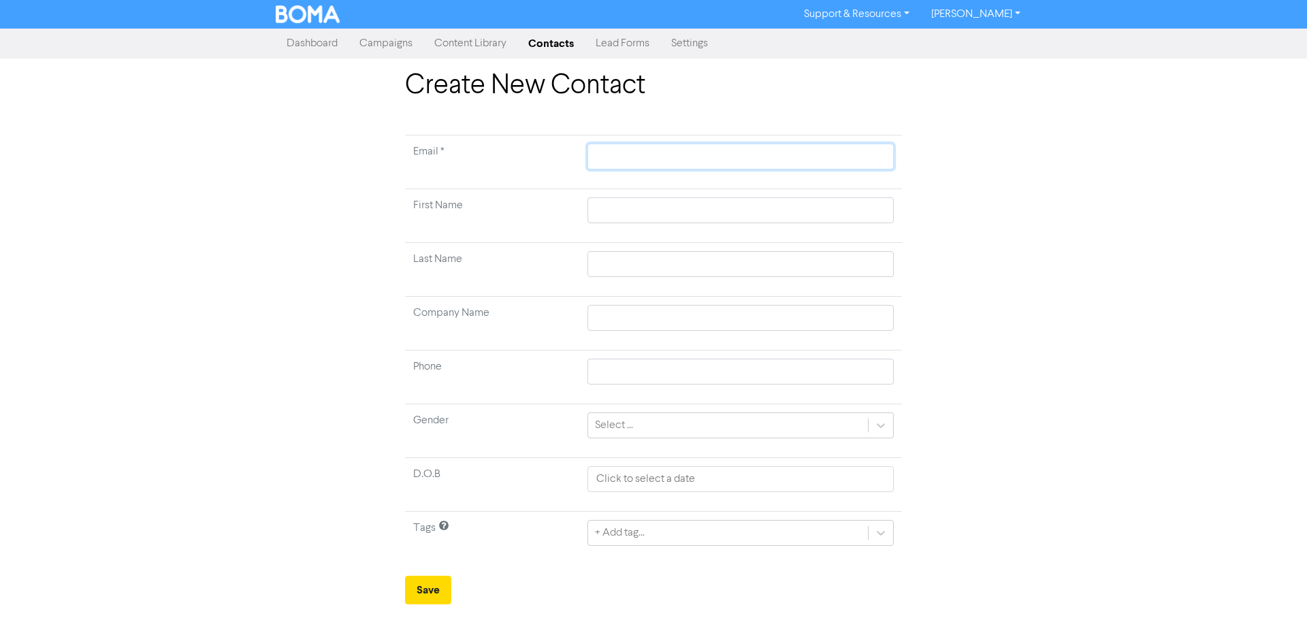
drag, startPoint x: 621, startPoint y: 150, endPoint x: 614, endPoint y: 101, distance: 49.5
click at [621, 150] on input "text" at bounding box center [740, 157] width 306 height 26
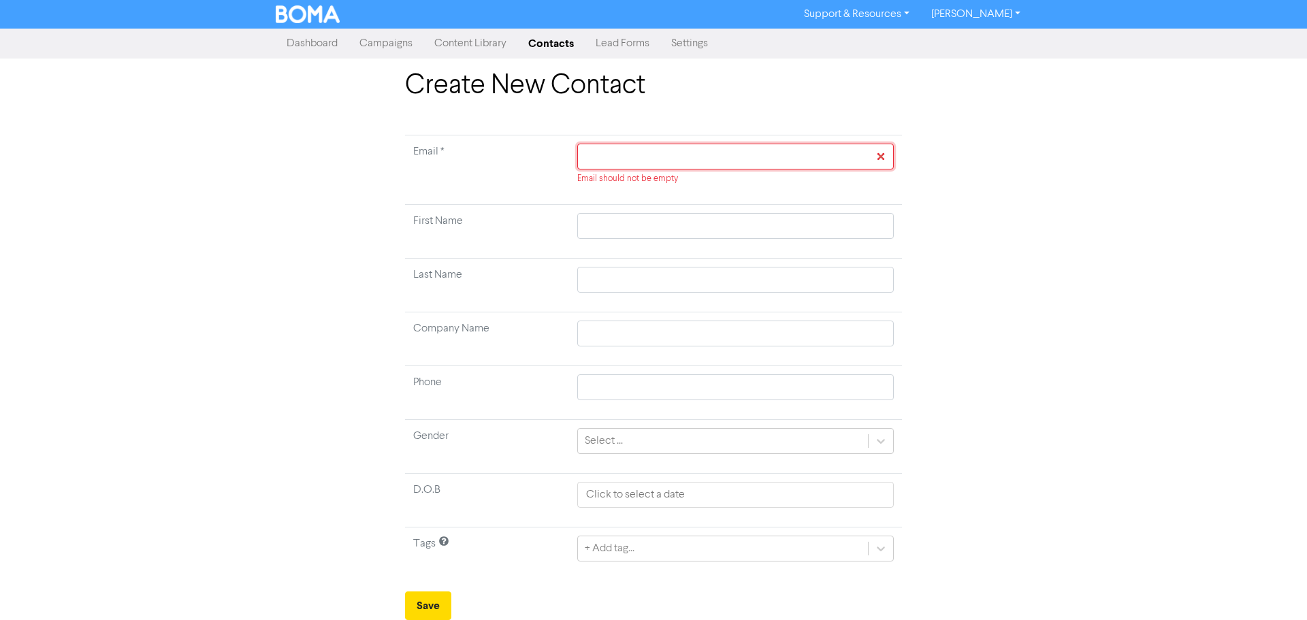
paste input "[EMAIL_ADDRESS][DOMAIN_NAME]"
type input "[EMAIL_ADDRESS][DOMAIN_NAME]"
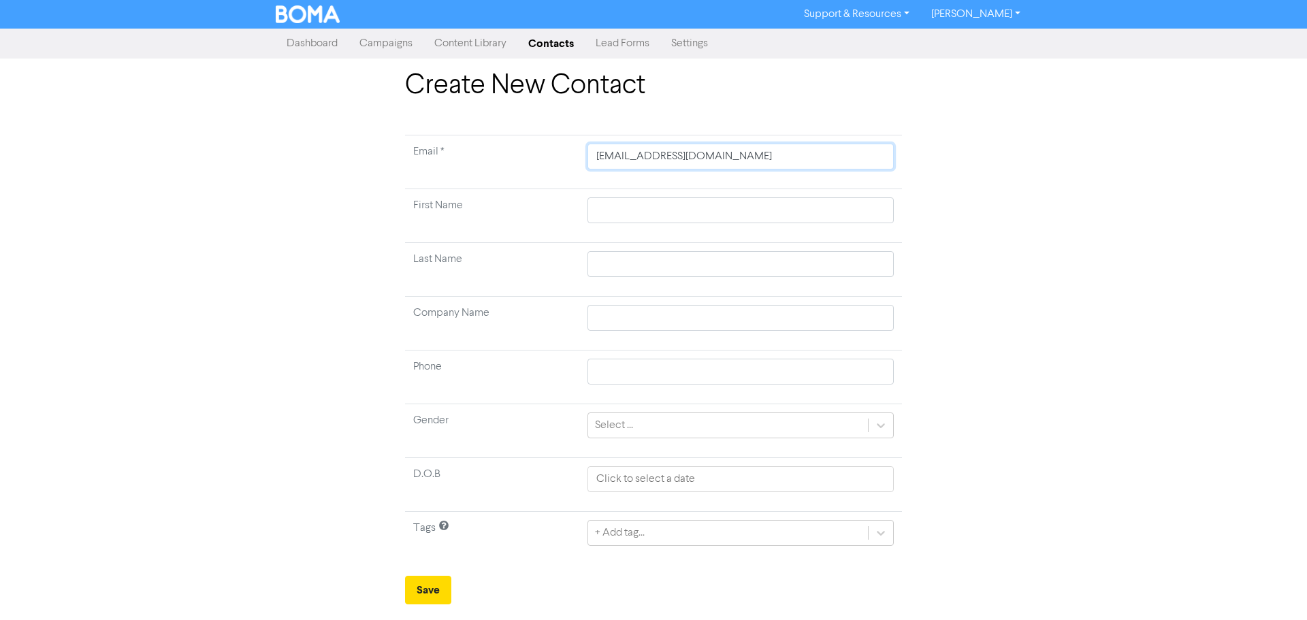
type input "[EMAIL_ADDRESS][DOMAIN_NAME]"
click at [627, 211] on input "text" at bounding box center [740, 210] width 306 height 26
type input "M"
type input "Ma"
type input "Man"
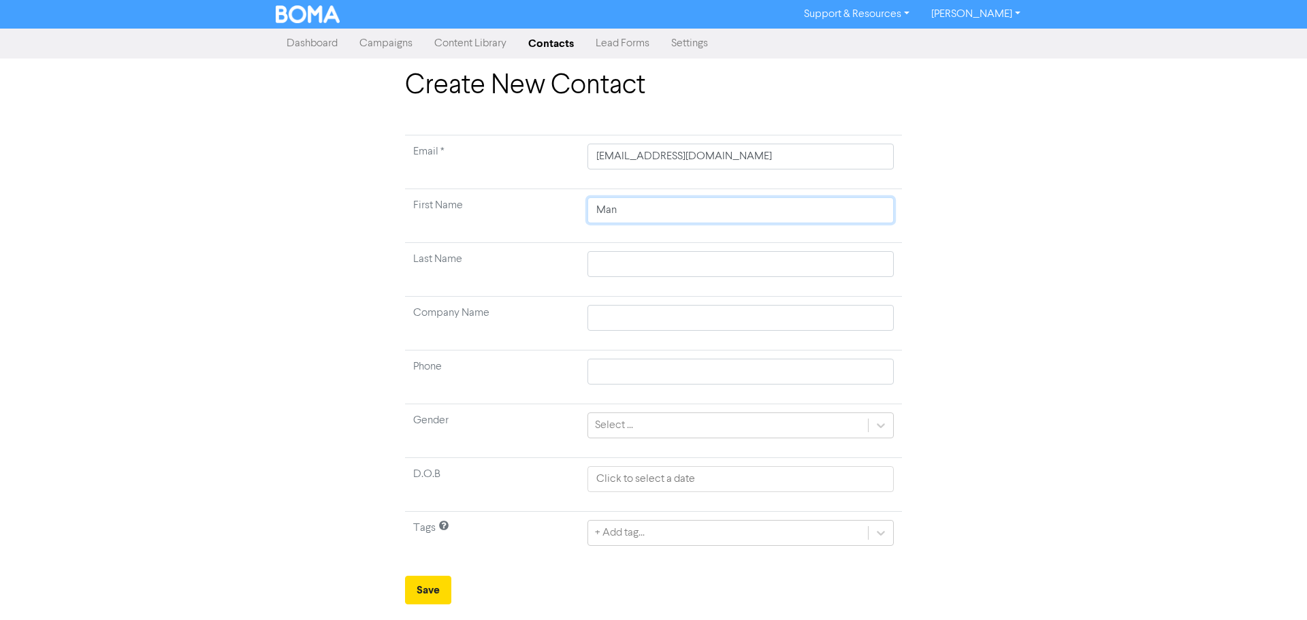
type input "Many"
type input "Man"
type input "Mand"
type input "Mandy"
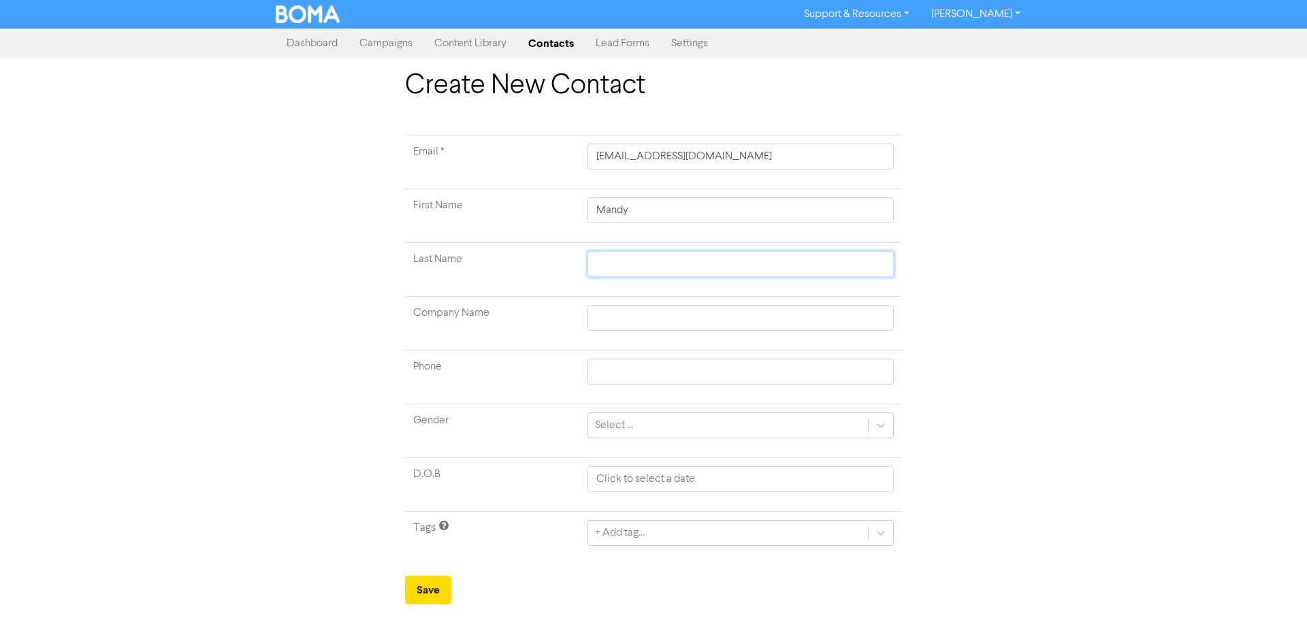
type input "C"
type input "Ch"
type input "Cha"
type input "Chah"
type input "[DEMOGRAPHIC_DATA]"
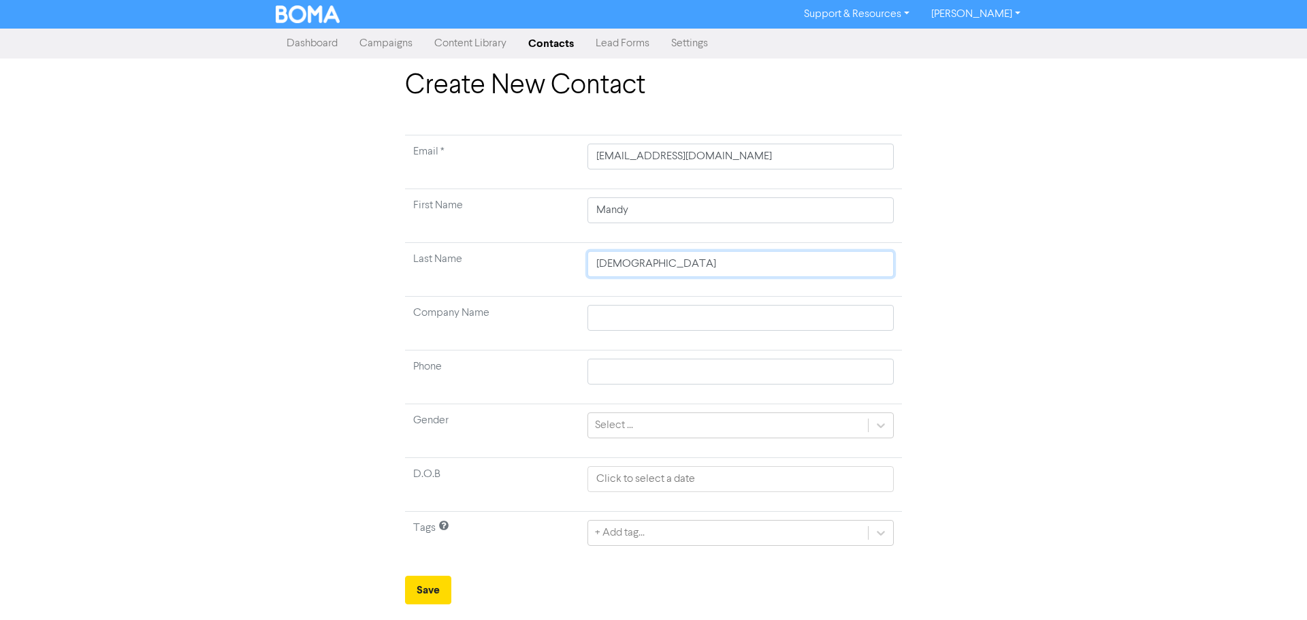
type input "[PERSON_NAME]"
click at [650, 373] on input "text" at bounding box center [740, 372] width 306 height 26
click at [308, 412] on div "Create New Contact Email * [EMAIL_ADDRESS][DOMAIN_NAME] First Name [PERSON_NAME…" at bounding box center [653, 336] width 776 height 535
click at [608, 419] on div "Select ..." at bounding box center [614, 425] width 38 height 16
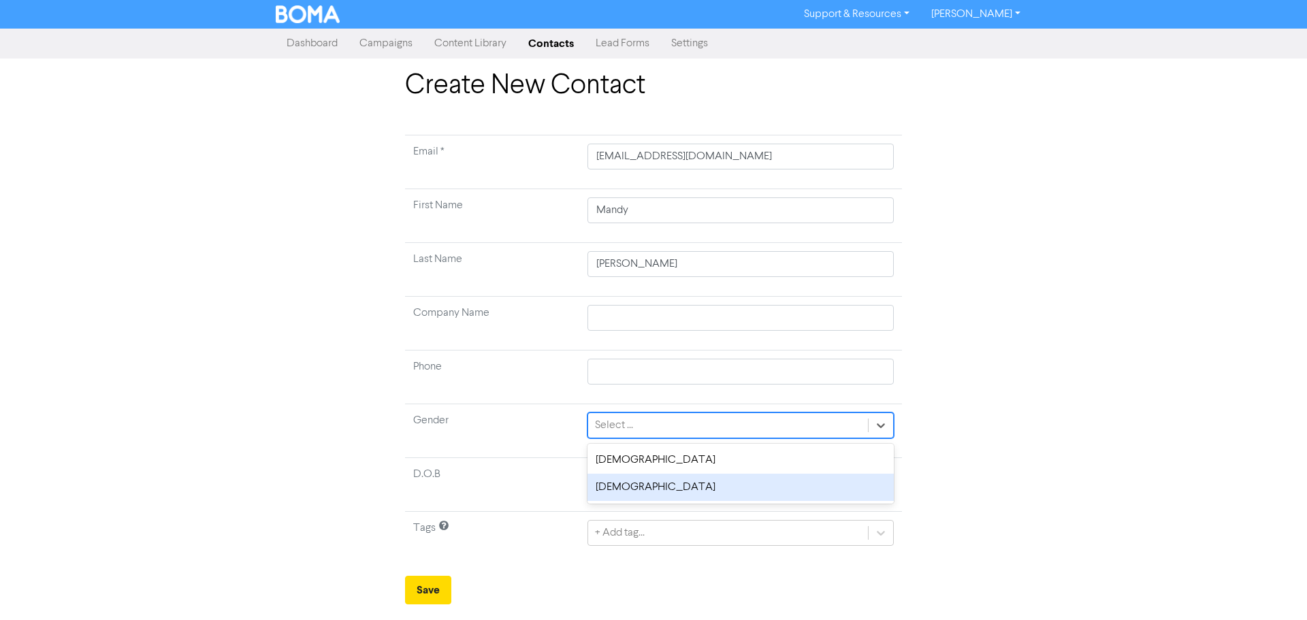
click at [616, 491] on div "[DEMOGRAPHIC_DATA]" at bounding box center [740, 487] width 306 height 27
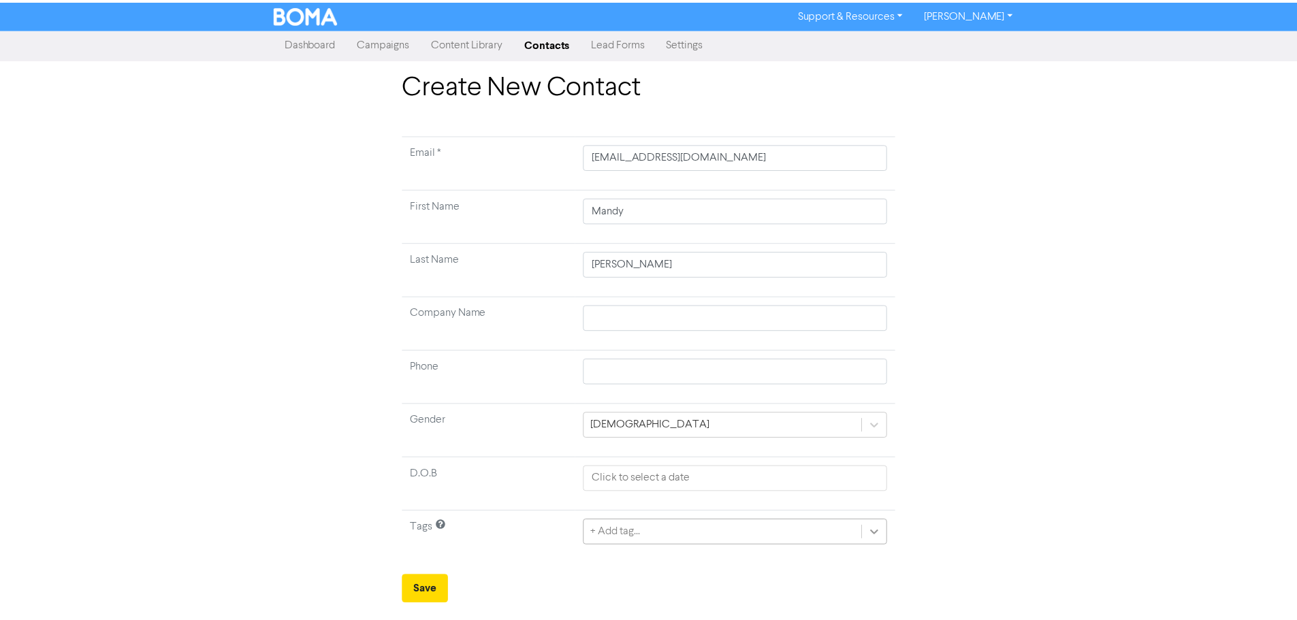
scroll to position [135, 0]
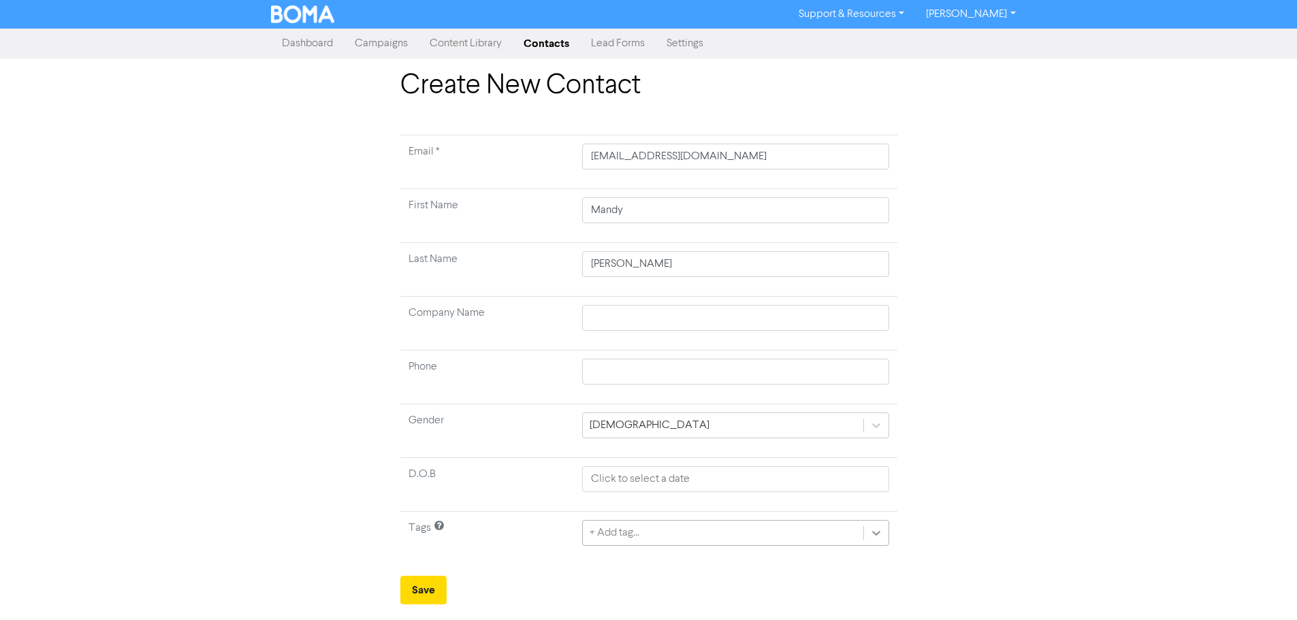
click at [881, 536] on div "+ Add tag..." at bounding box center [735, 533] width 306 height 26
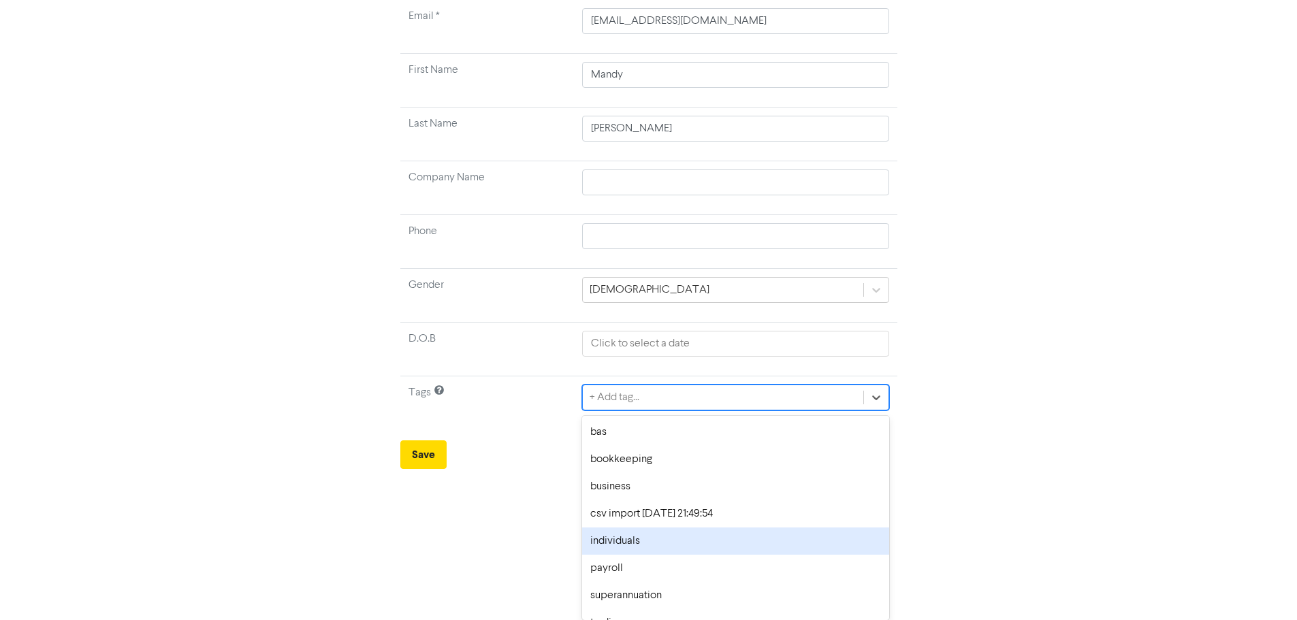
click at [627, 543] on div "individuals" at bounding box center [735, 541] width 306 height 27
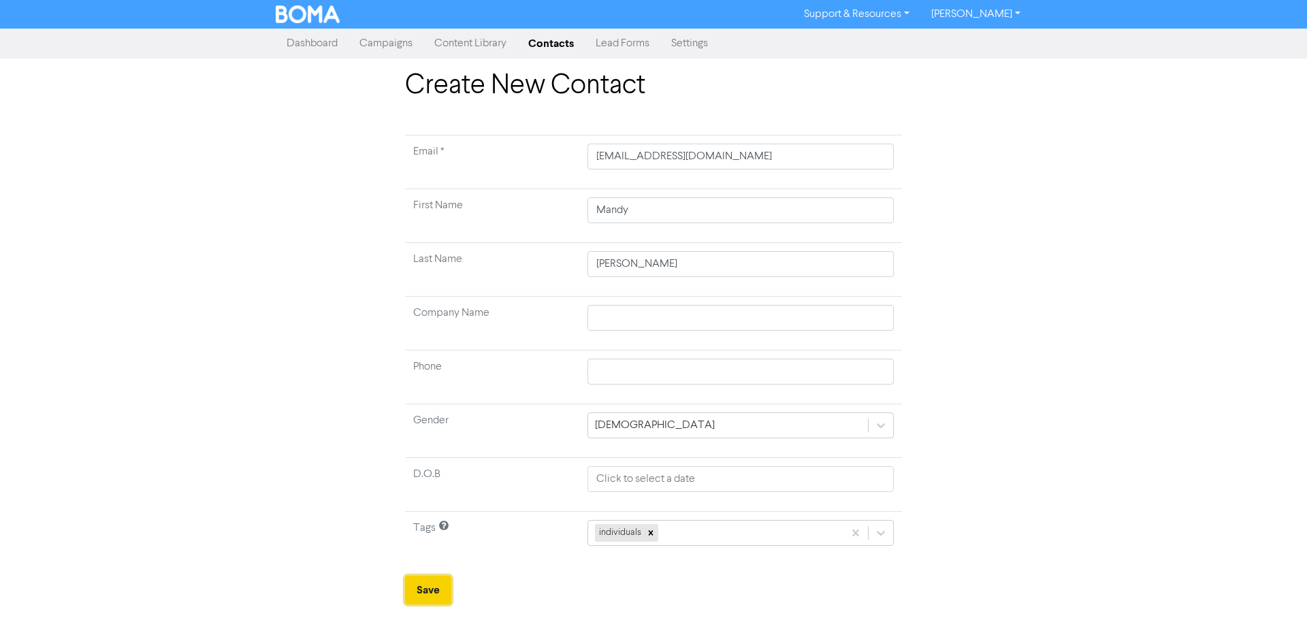
click at [422, 592] on button "Save" at bounding box center [428, 590] width 46 height 29
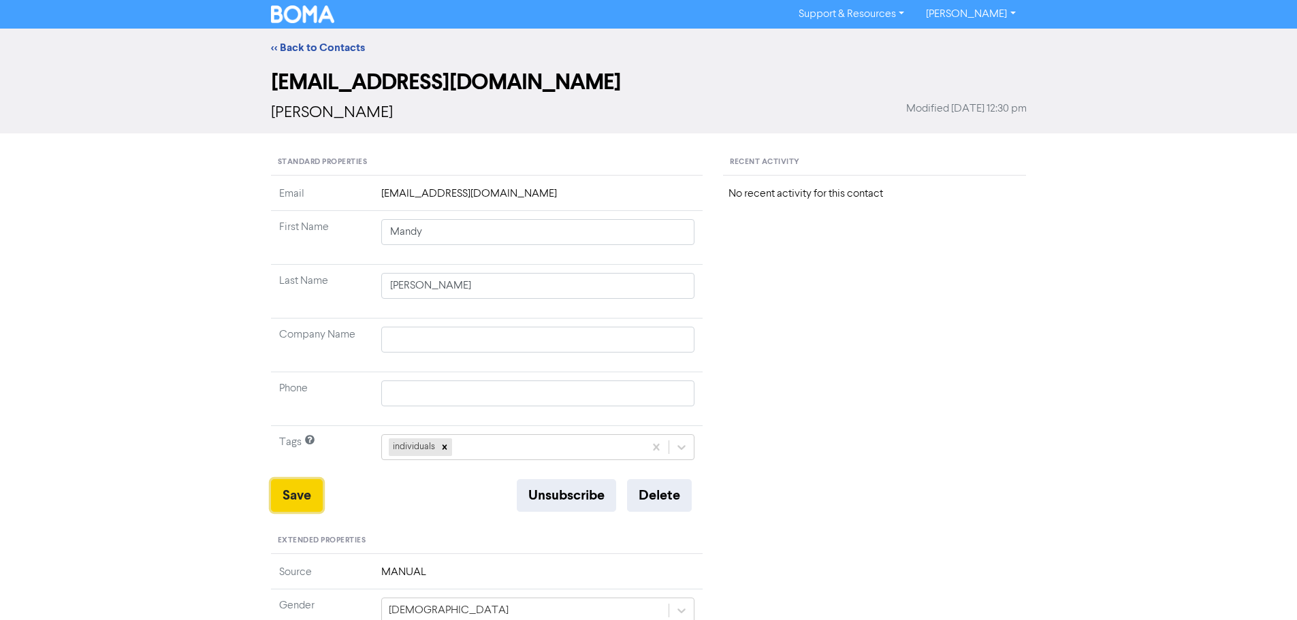
click at [280, 496] on button "Save" at bounding box center [297, 495] width 52 height 33
